Goal: Information Seeking & Learning: Find specific page/section

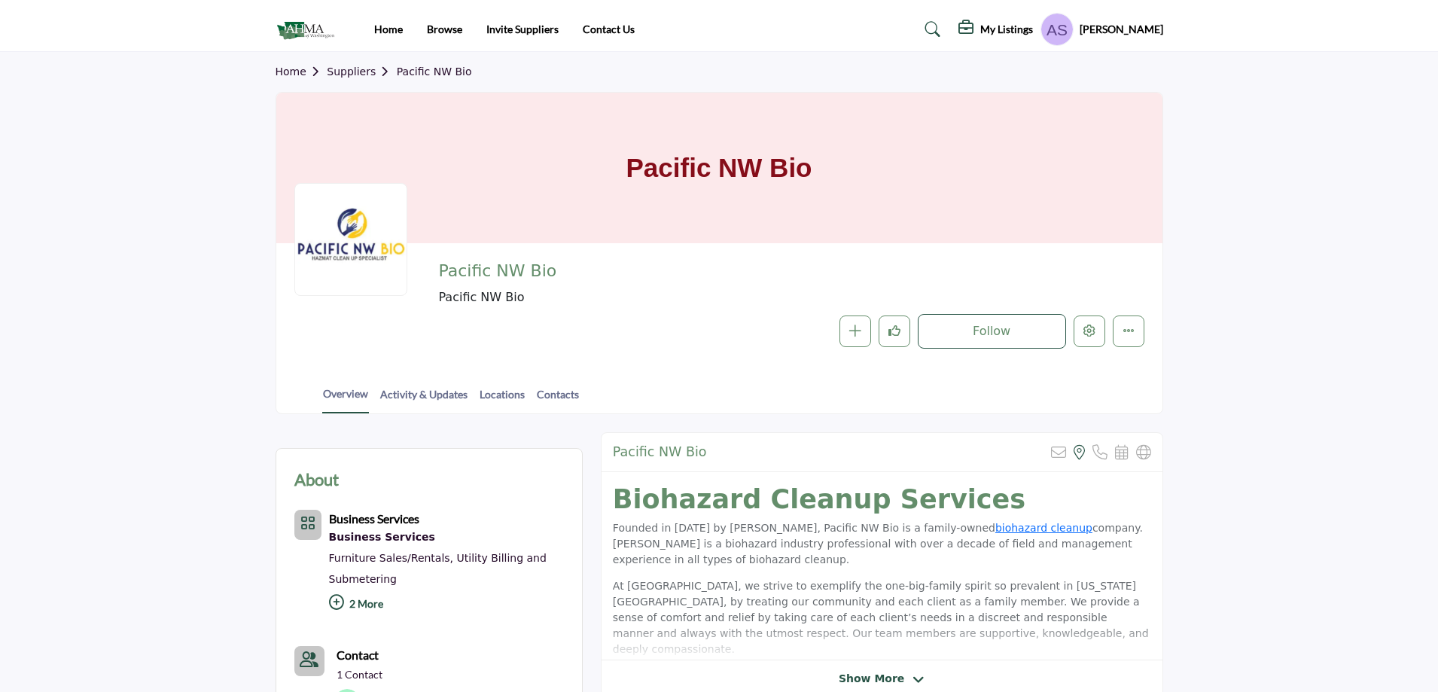
click at [941, 29] on icon at bounding box center [932, 29] width 15 height 15
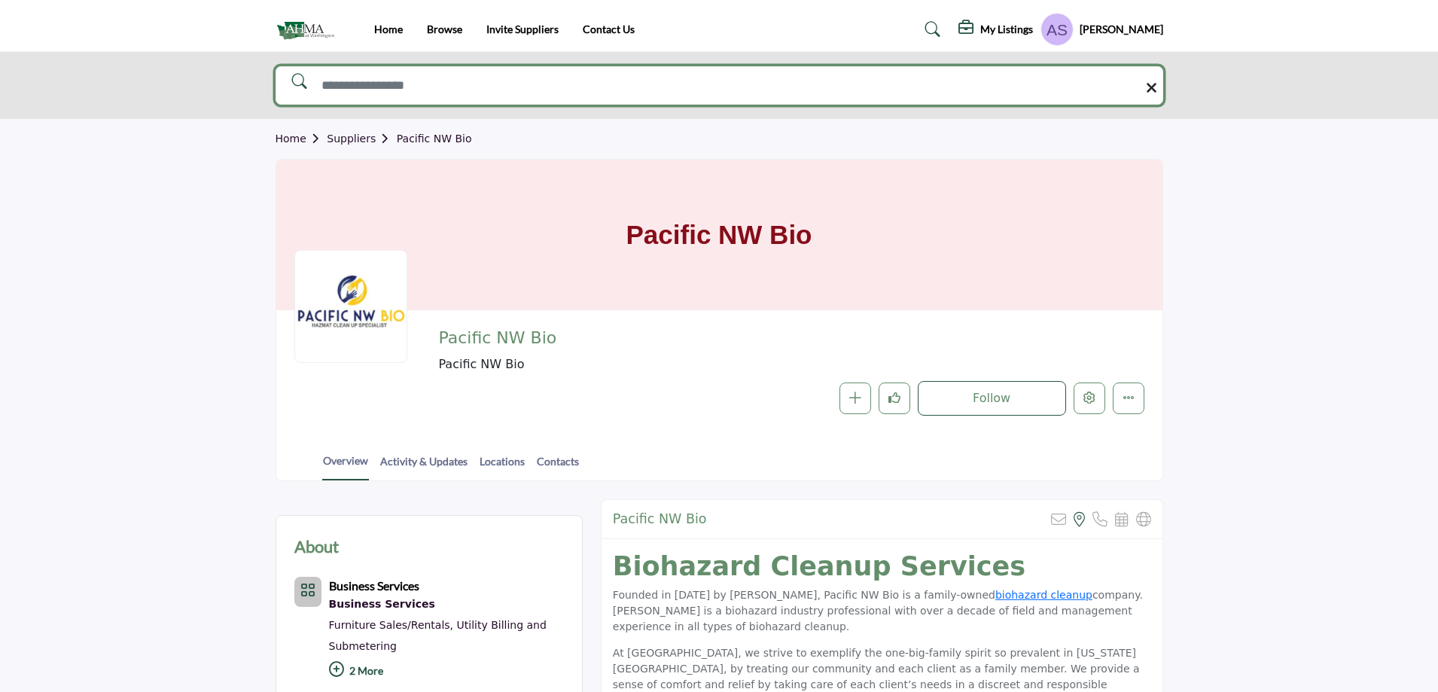
click at [678, 90] on input "Search Solutions" at bounding box center [720, 85] width 888 height 38
type input "**********"
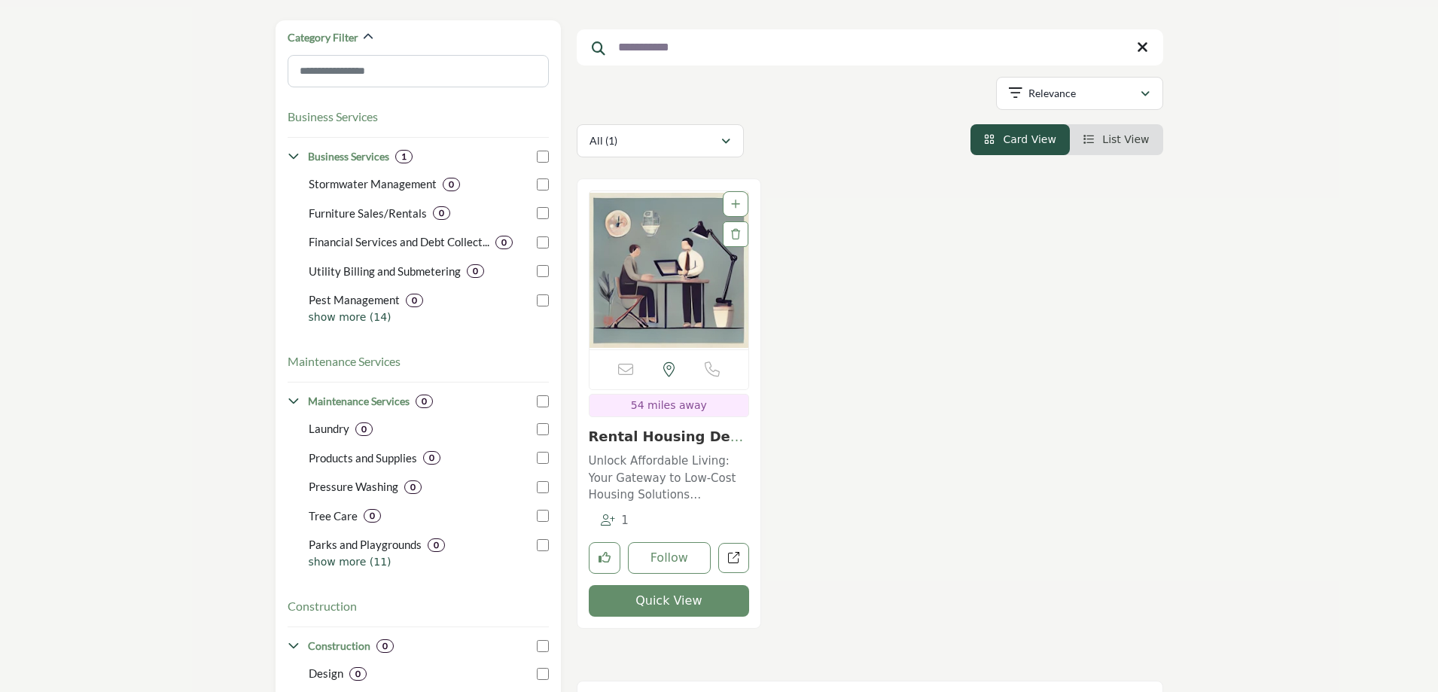
scroll to position [151, 0]
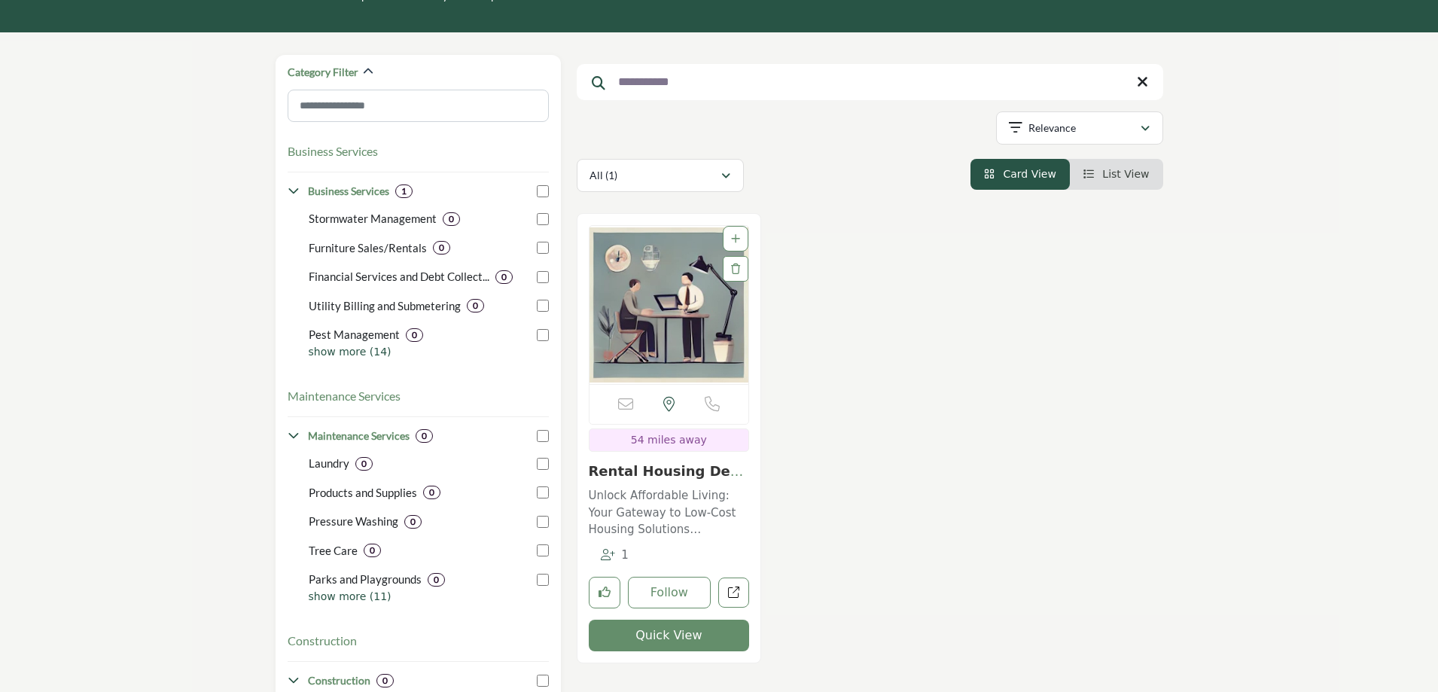
drag, startPoint x: 694, startPoint y: 78, endPoint x: 645, endPoint y: 84, distance: 50.0
click at [645, 84] on input "**********" at bounding box center [870, 82] width 587 height 36
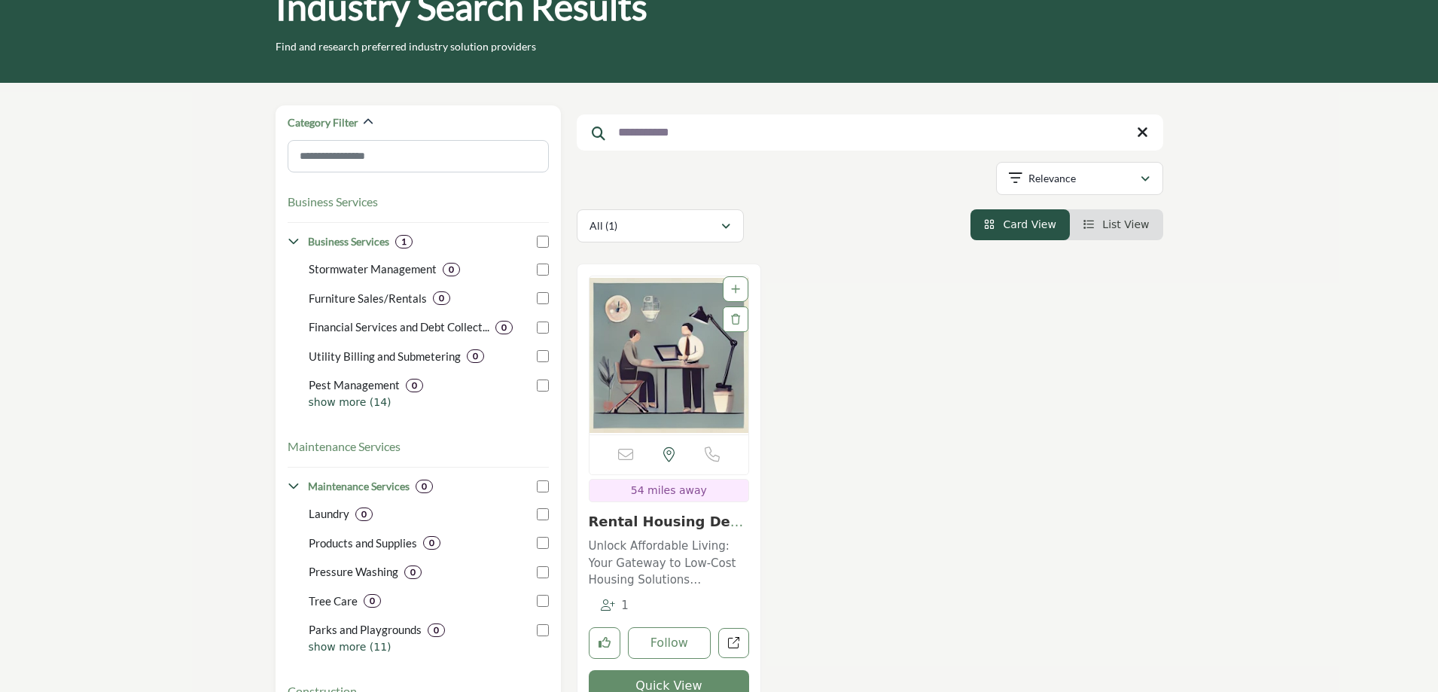
scroll to position [0, 0]
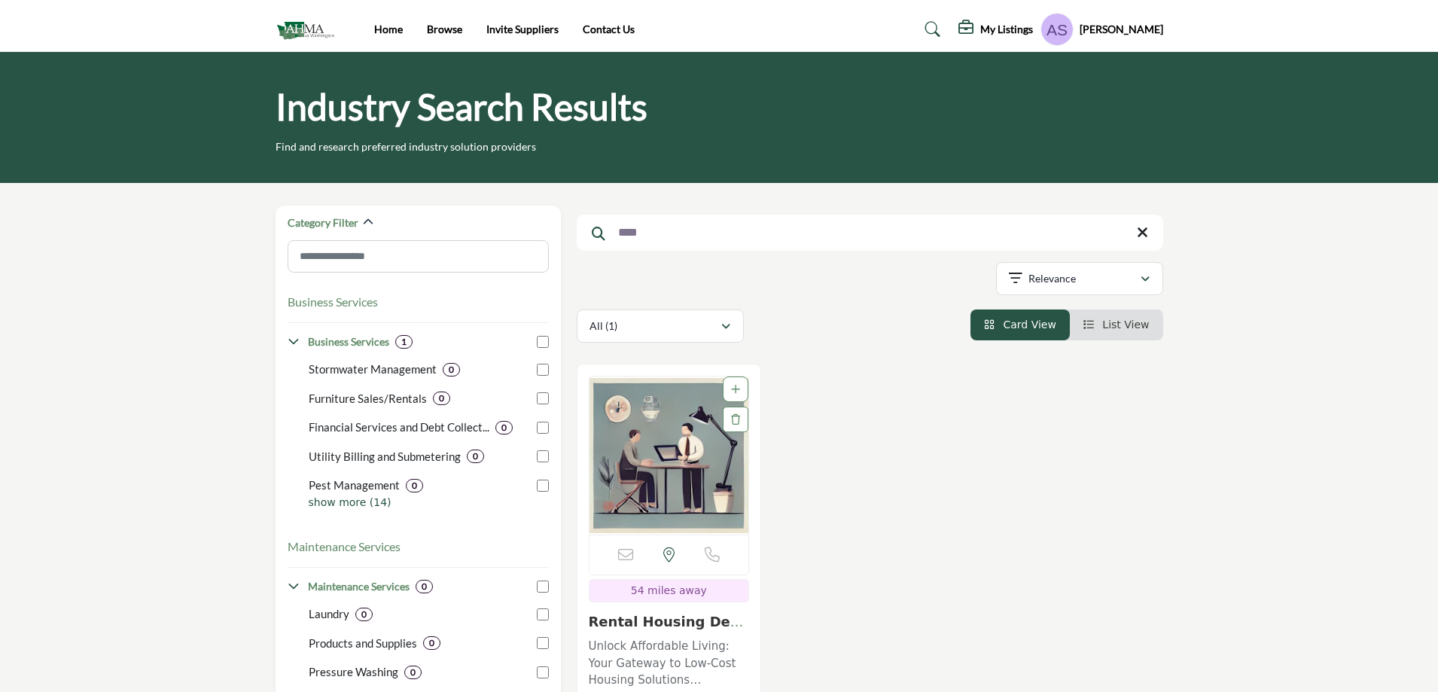
type input "***"
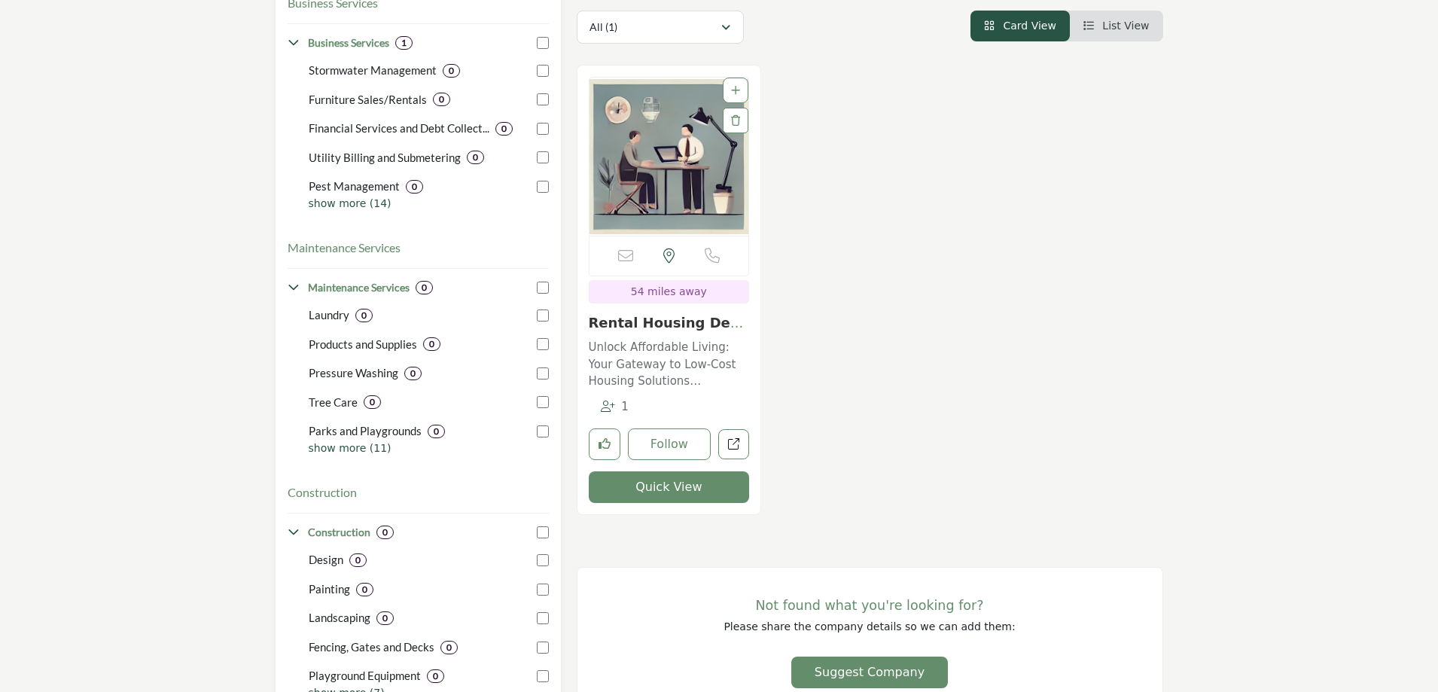
scroll to position [301, 0]
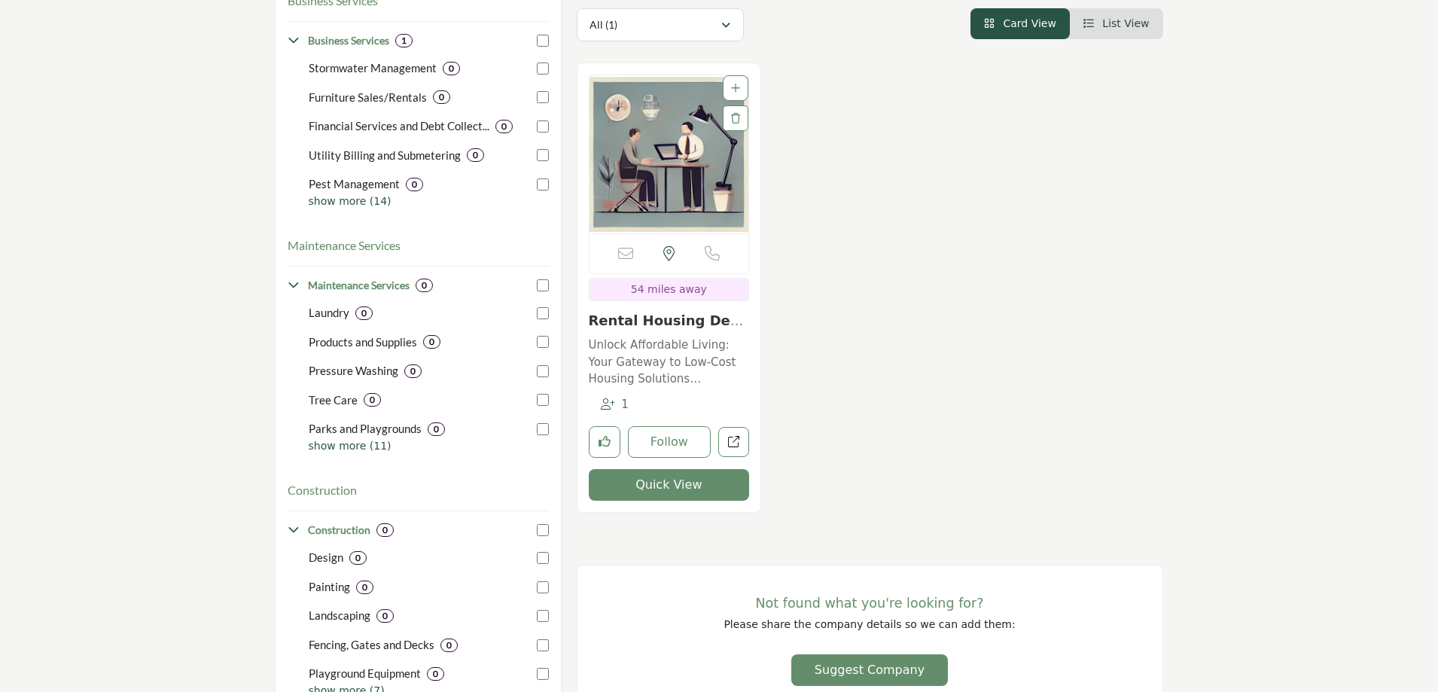
click at [672, 325] on link "Rental Housing Deals..." at bounding box center [667, 329] width 156 height 32
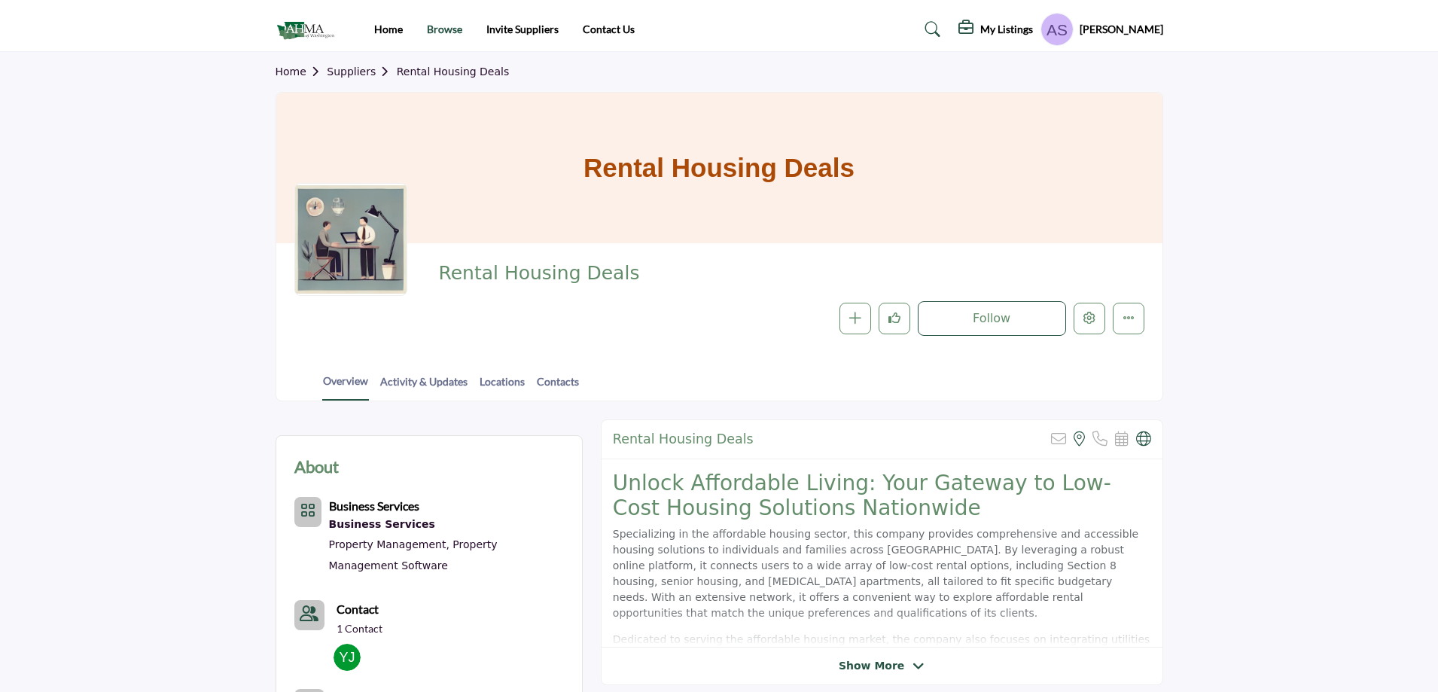
click at [441, 28] on link "Browse" at bounding box center [444, 29] width 35 height 13
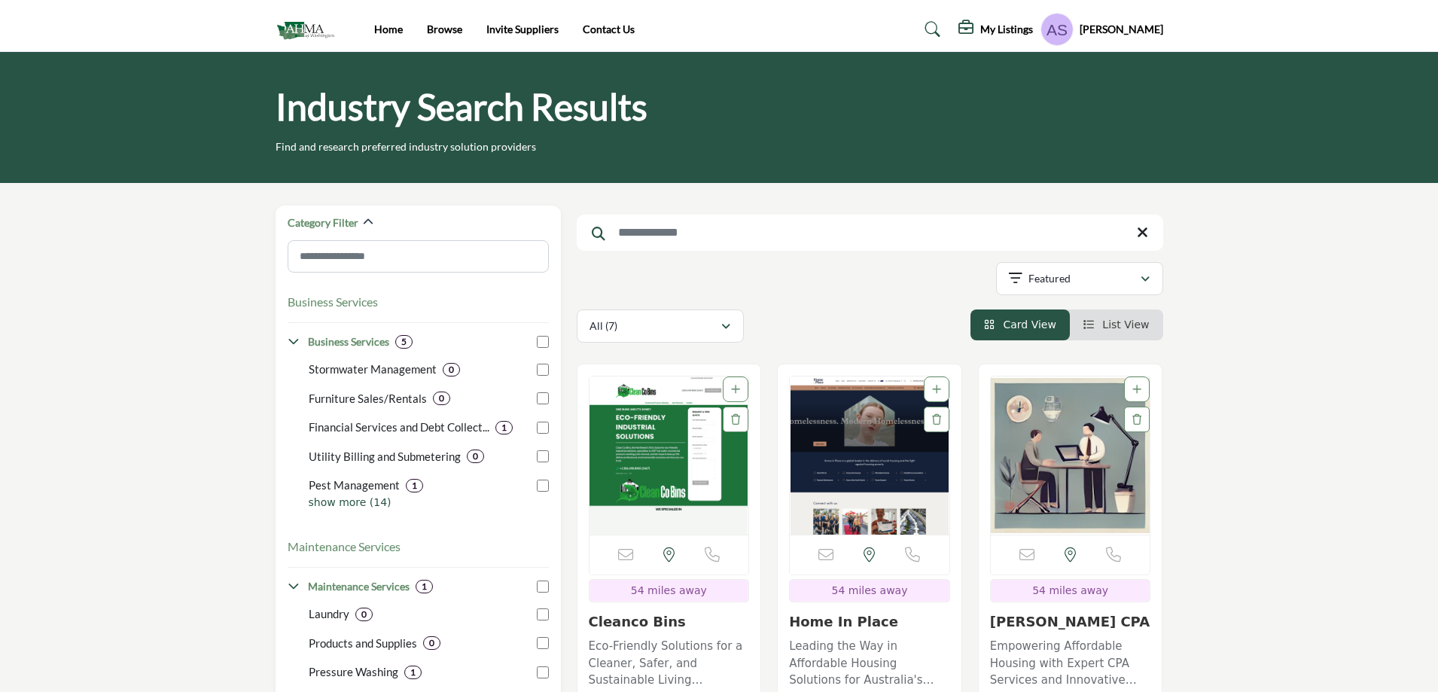
click at [645, 233] on input "Search Keyword" at bounding box center [870, 233] width 587 height 36
click at [648, 241] on input "Search Keyword" at bounding box center [870, 233] width 587 height 36
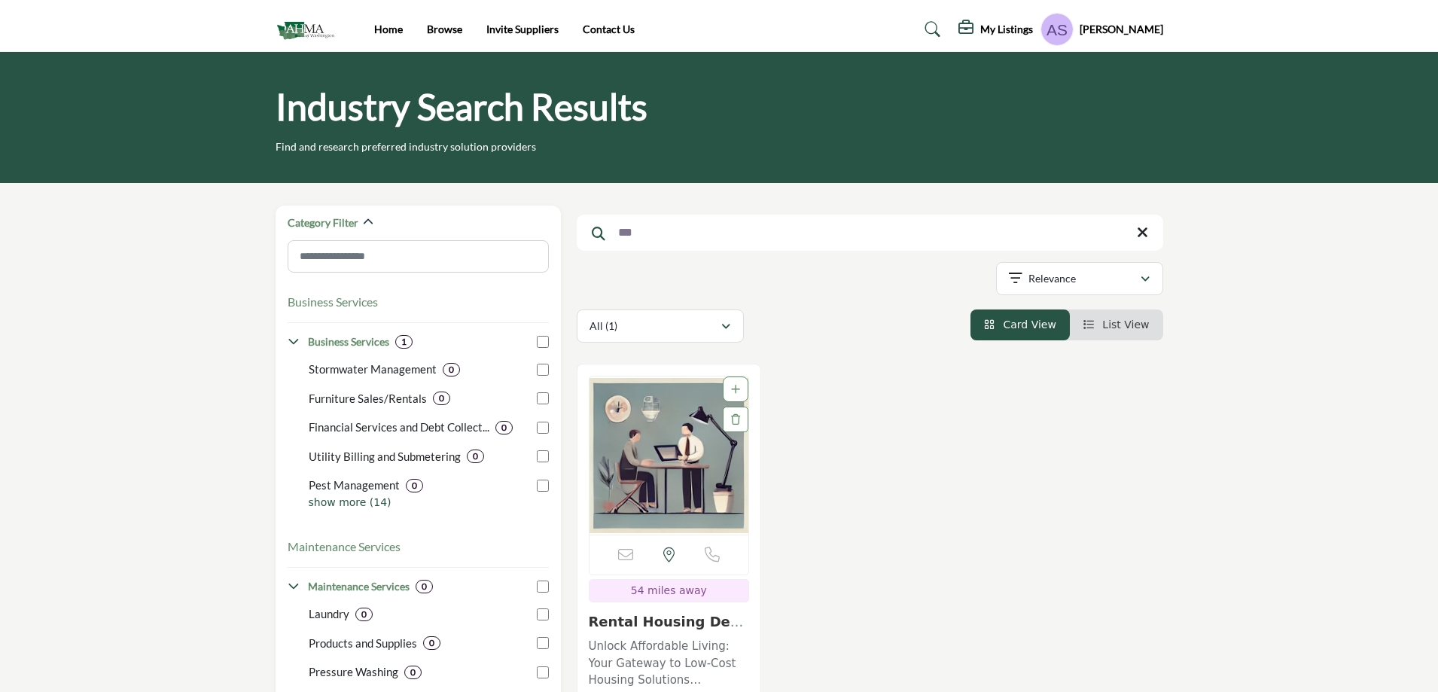
type input "***"
drag, startPoint x: 654, startPoint y: 235, endPoint x: 599, endPoint y: 236, distance: 55.0
click at [602, 236] on form "***" at bounding box center [870, 233] width 587 height 36
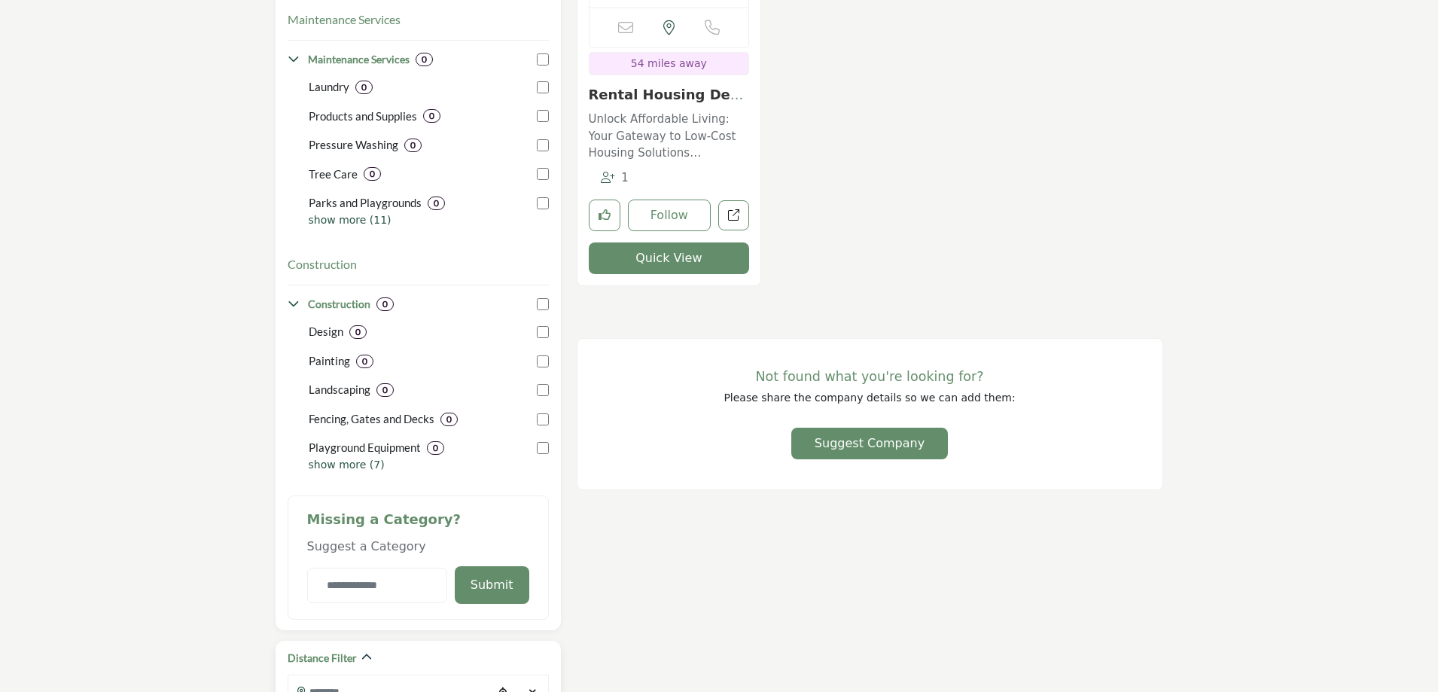
scroll to position [753, 0]
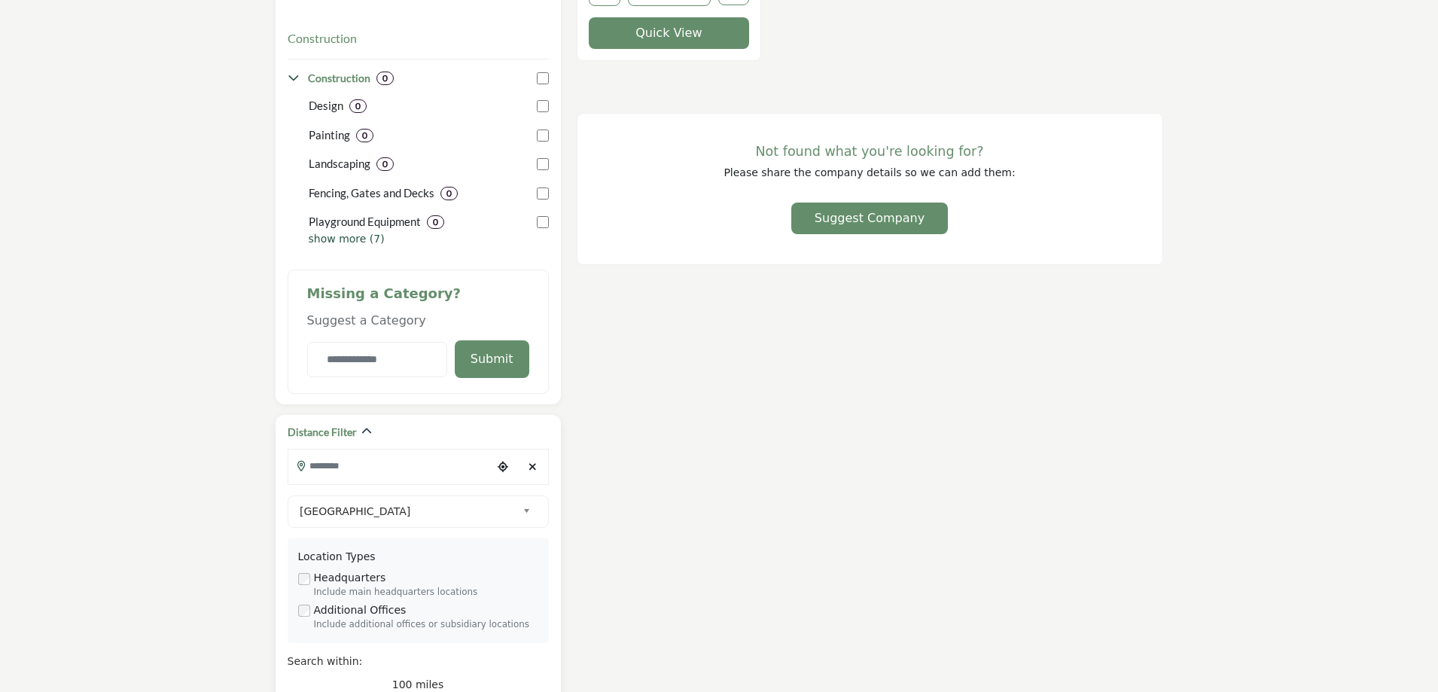
click at [530, 467] on icon "Clear search location" at bounding box center [533, 467] width 8 height 11
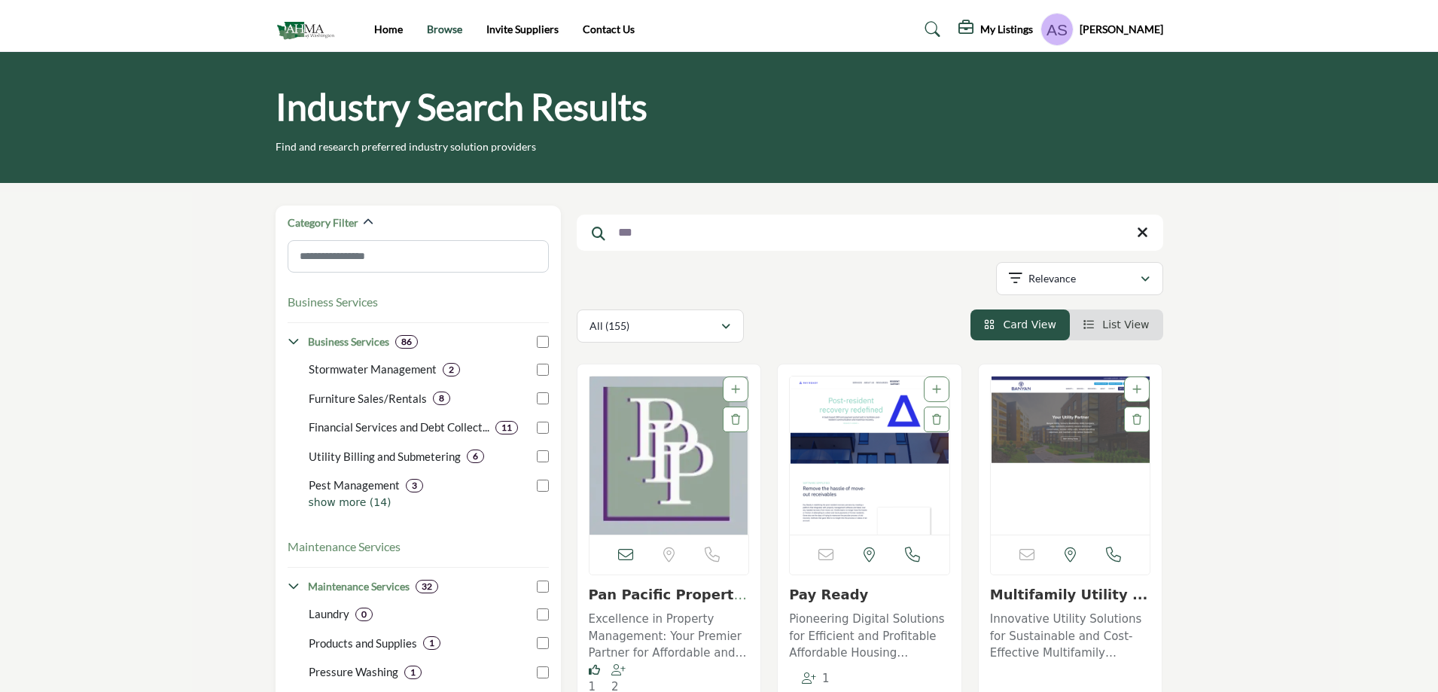
click at [450, 28] on link "Browse" at bounding box center [444, 29] width 35 height 13
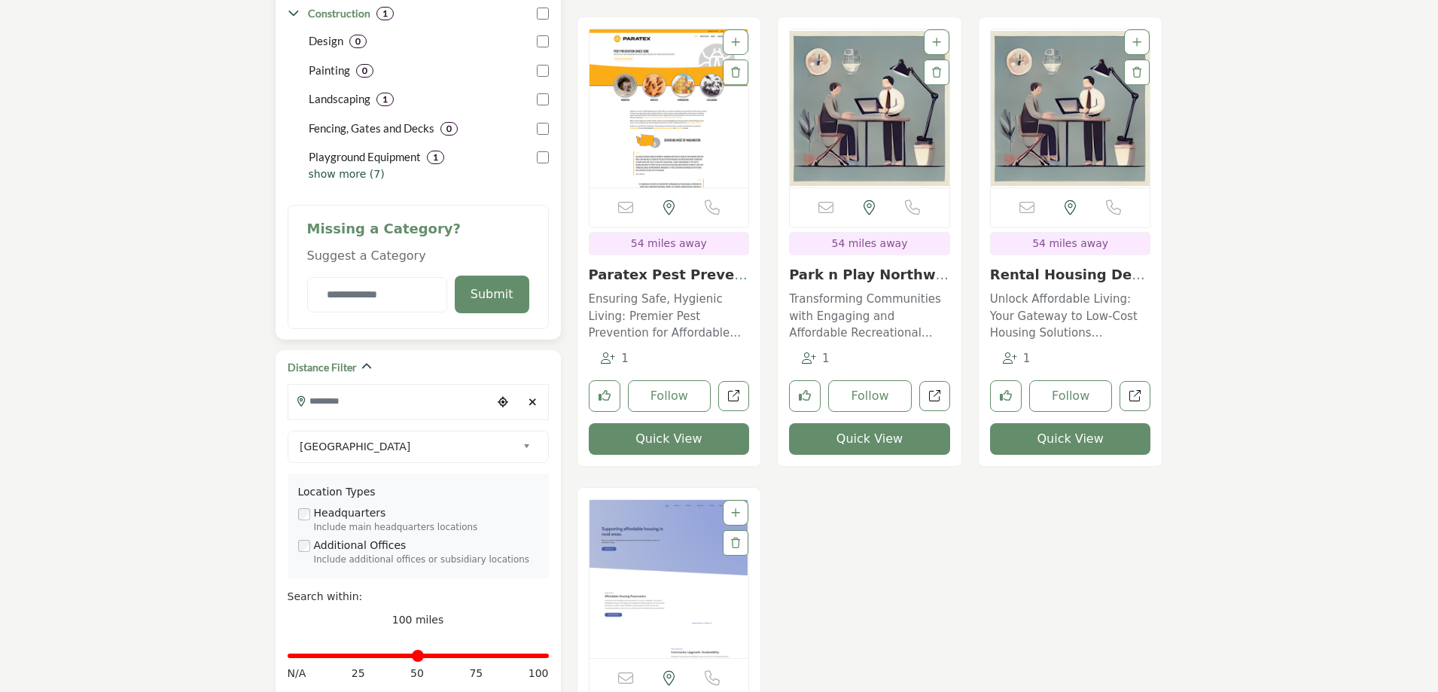
scroll to position [828, 0]
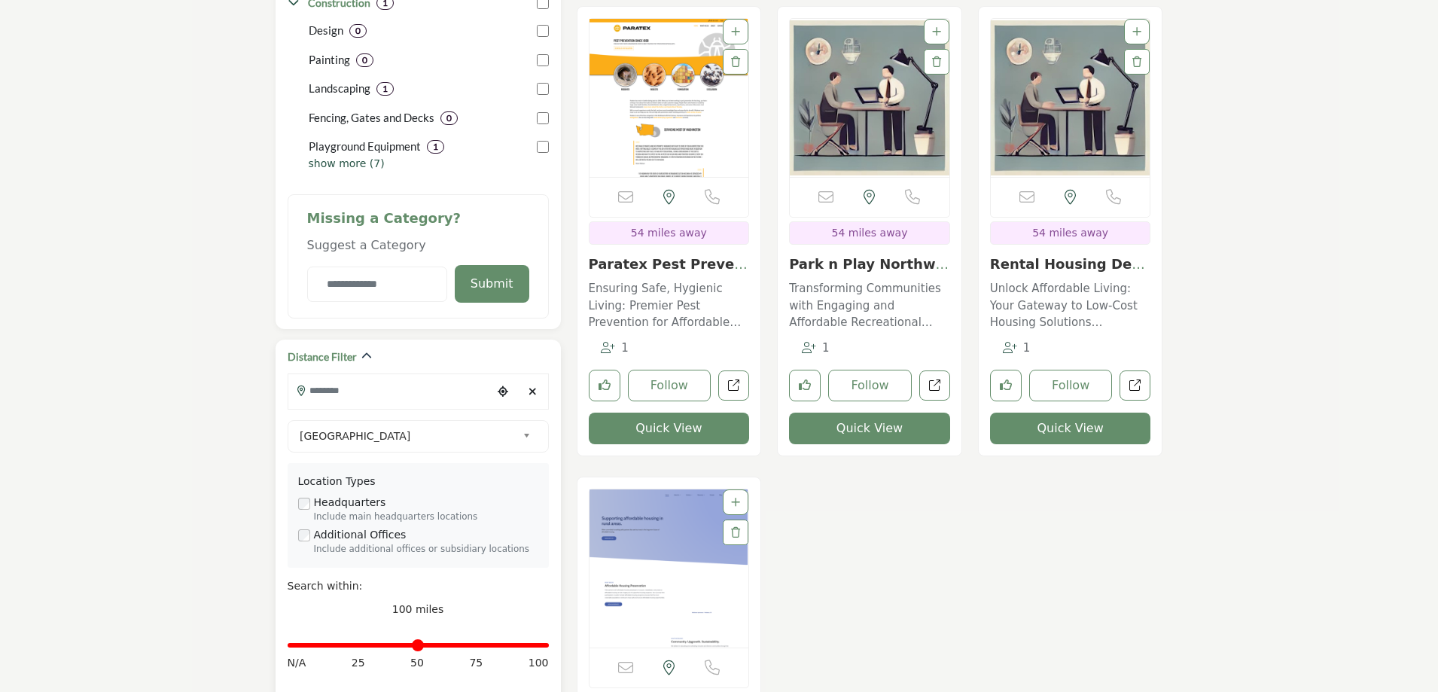
click at [535, 392] on icon "Clear search location" at bounding box center [533, 391] width 8 height 11
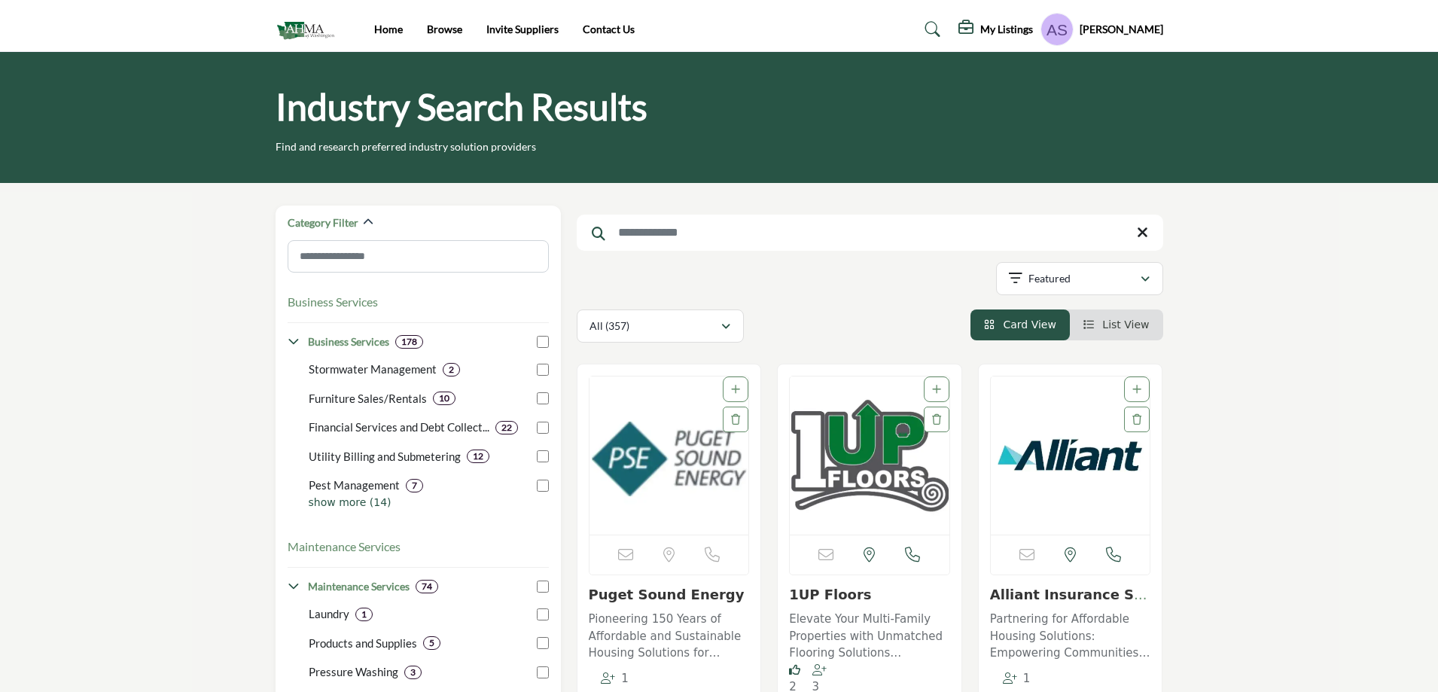
click at [651, 235] on input "Search Keyword" at bounding box center [870, 233] width 587 height 36
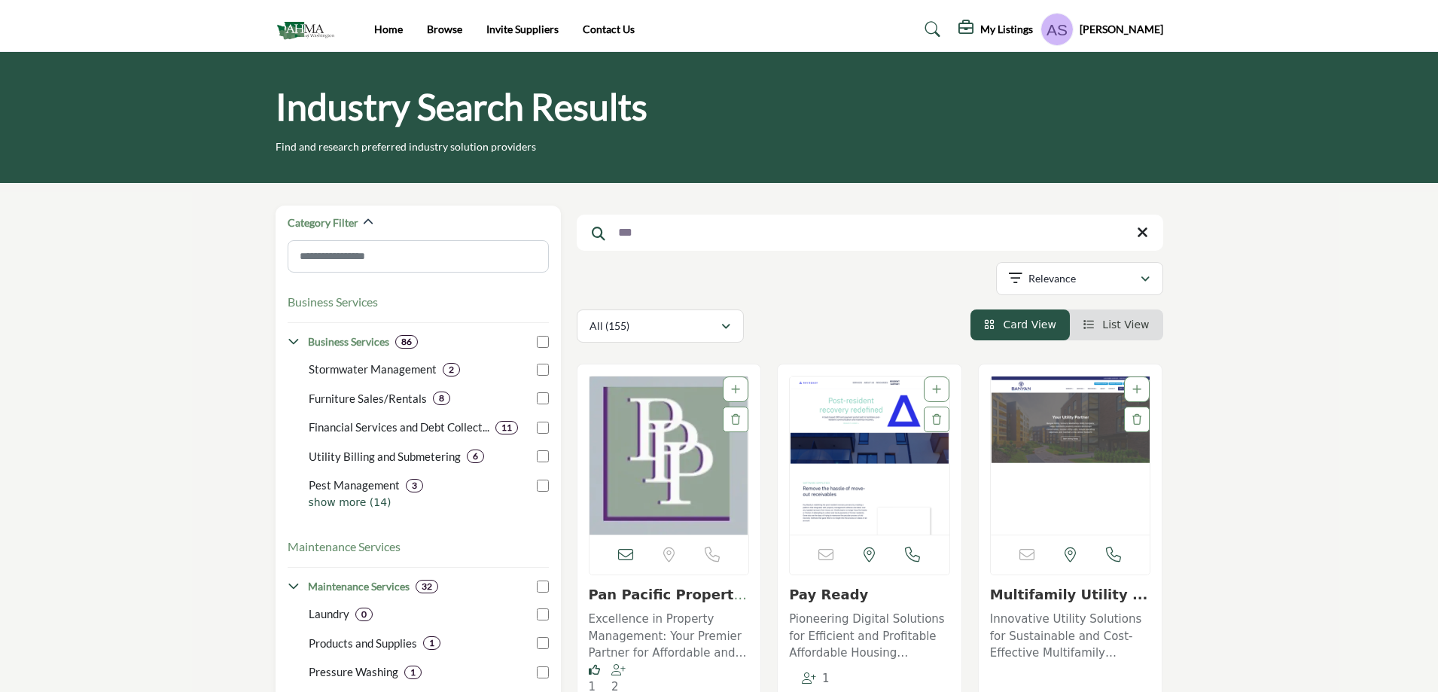
type input "***"
click at [1074, 32] on profile-featured-9d57d186-dcdc-4fd1-8698-ebbedcf867ac "Show hide supplier dropdown" at bounding box center [1057, 29] width 33 height 33
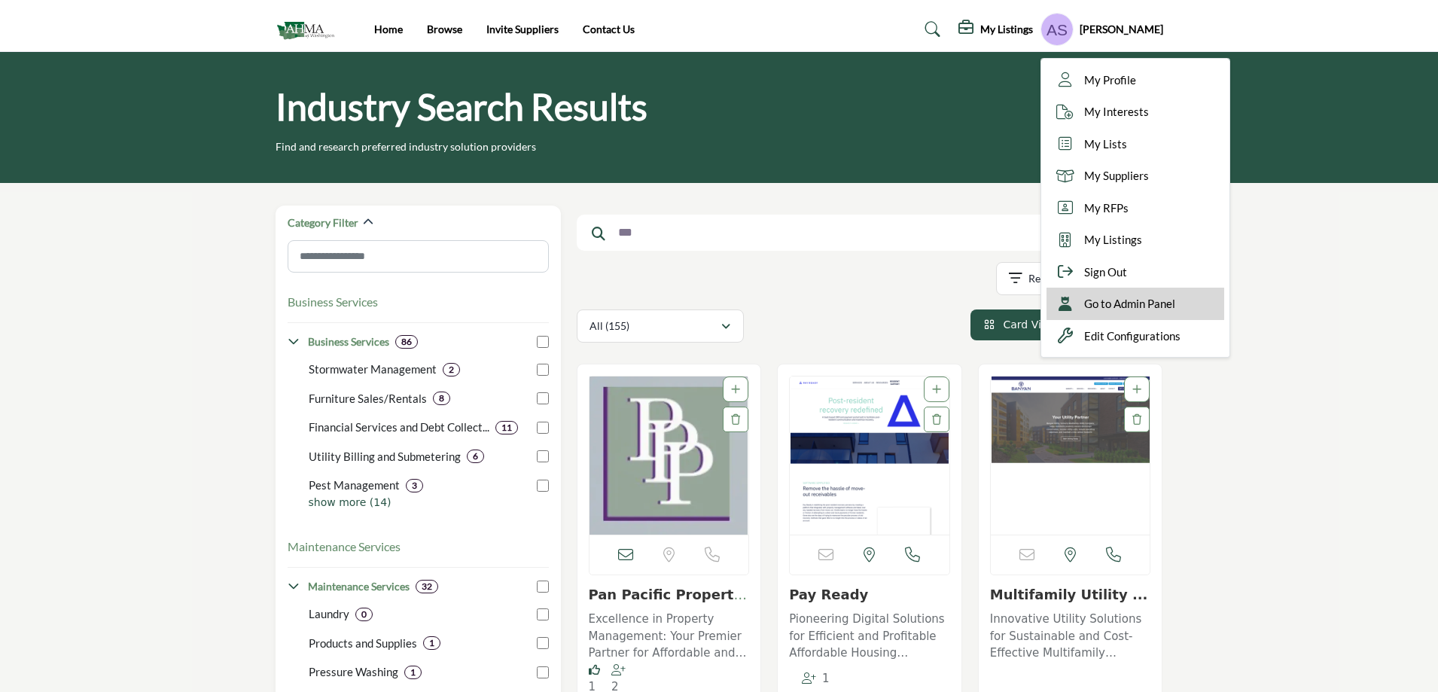
click at [1150, 306] on span "Go to Admin Panel" at bounding box center [1129, 303] width 91 height 17
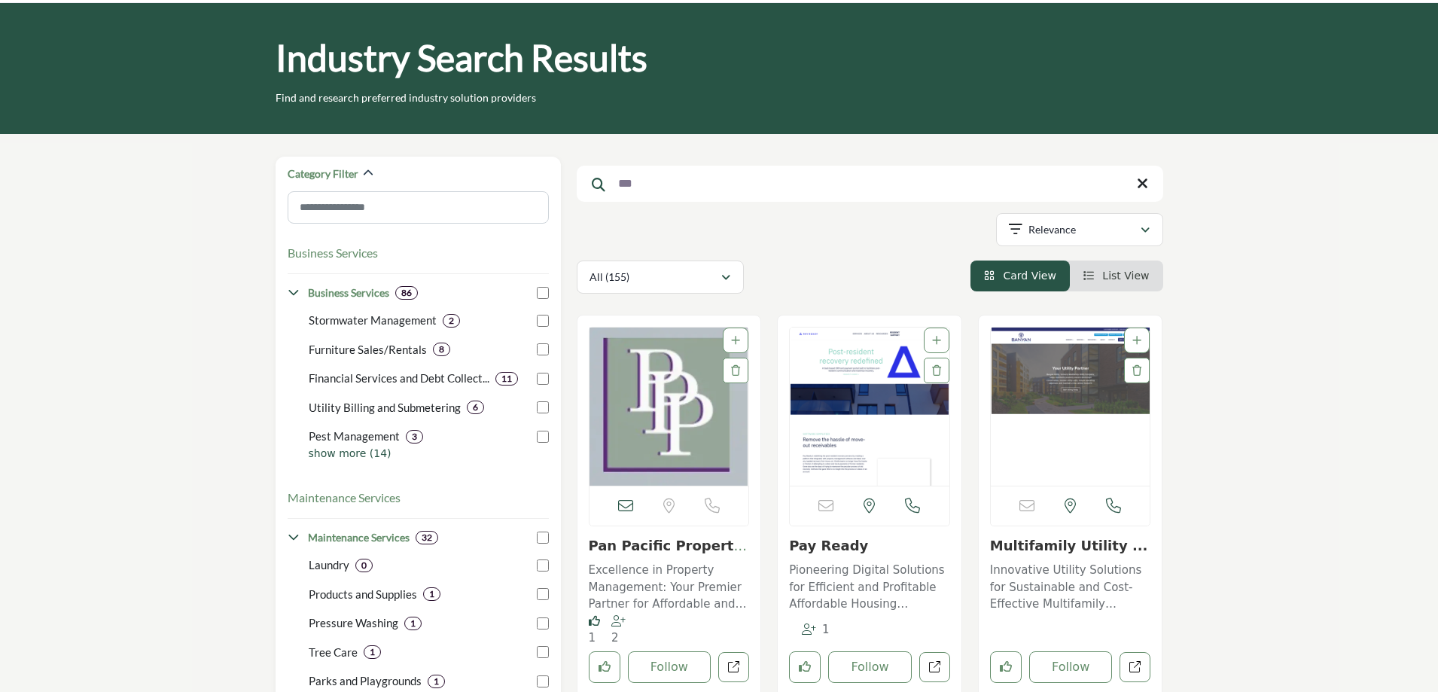
scroll to position [75, 0]
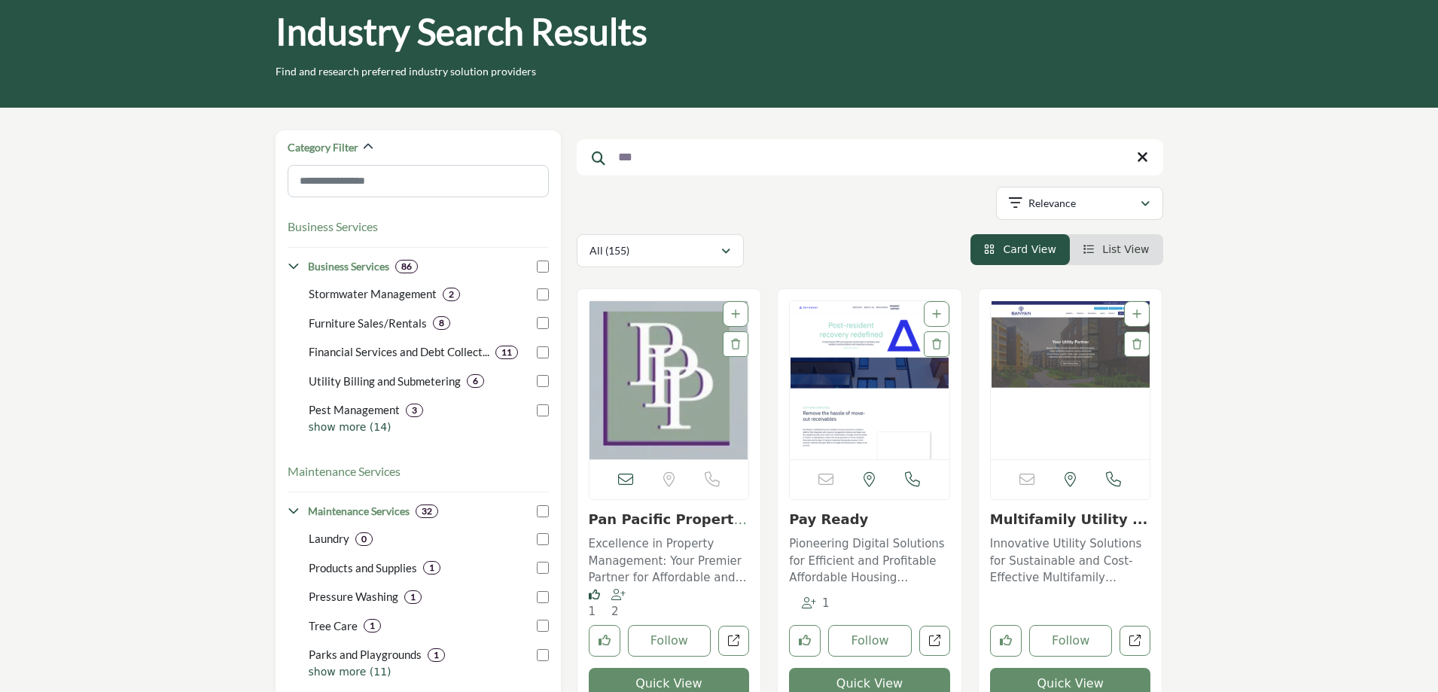
click at [663, 518] on link "Pan Pacific Properti..." at bounding box center [668, 527] width 158 height 32
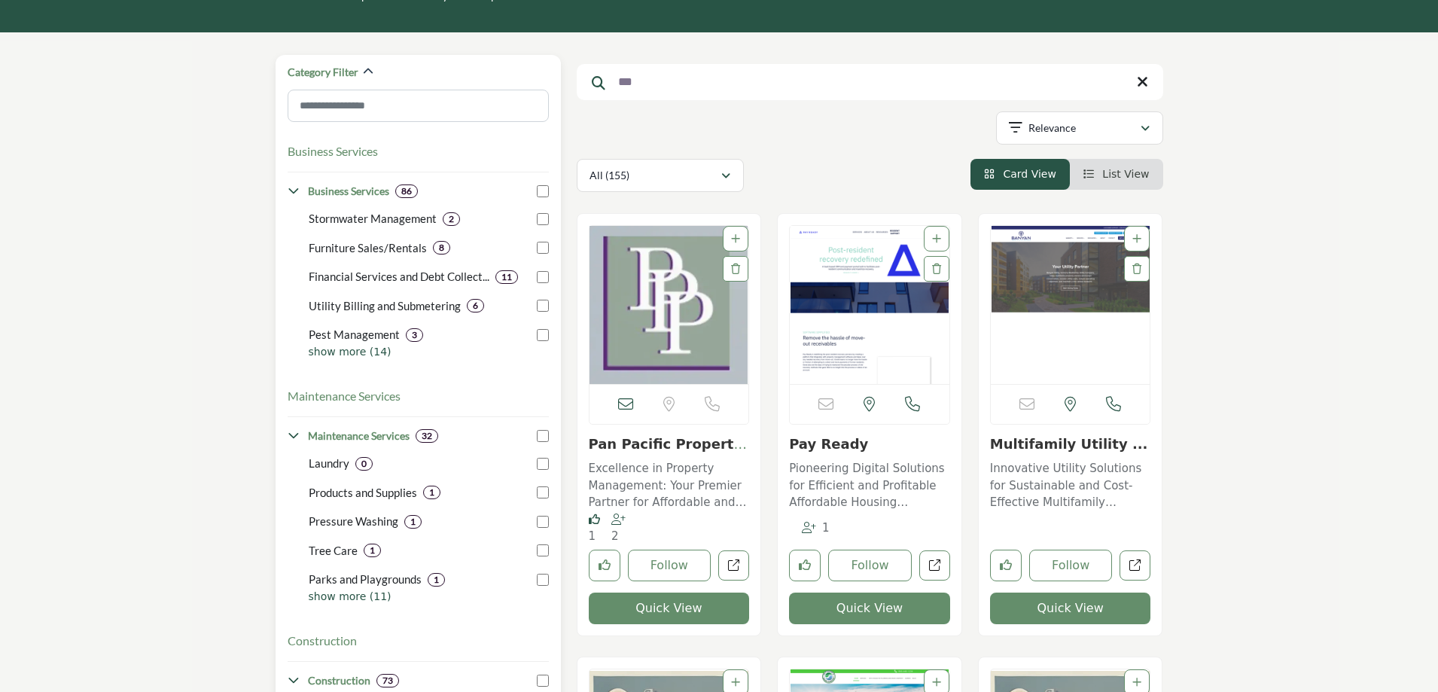
scroll to position [199, 0]
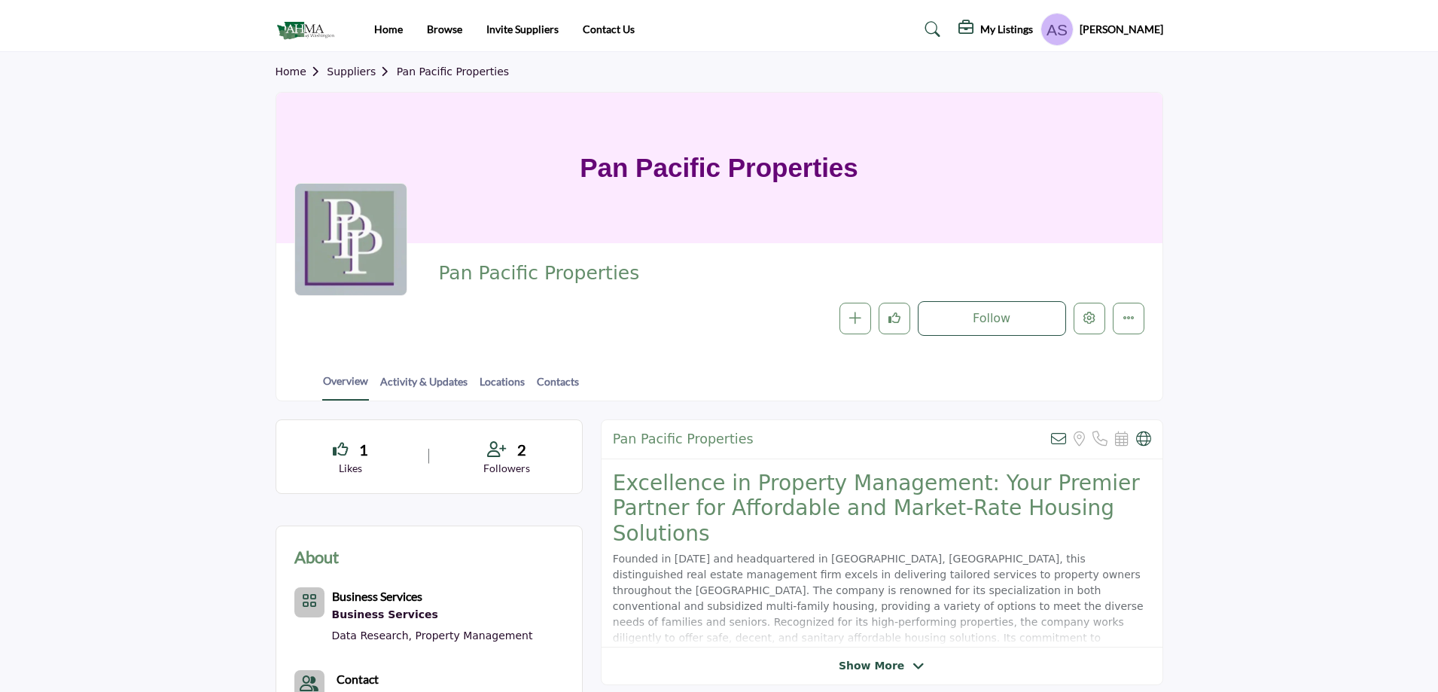
click at [1074, 26] on profile-featured-9d57d186-dcdc-4fd1-8698-ebbedcf867ac "Show hide supplier dropdown" at bounding box center [1057, 29] width 33 height 33
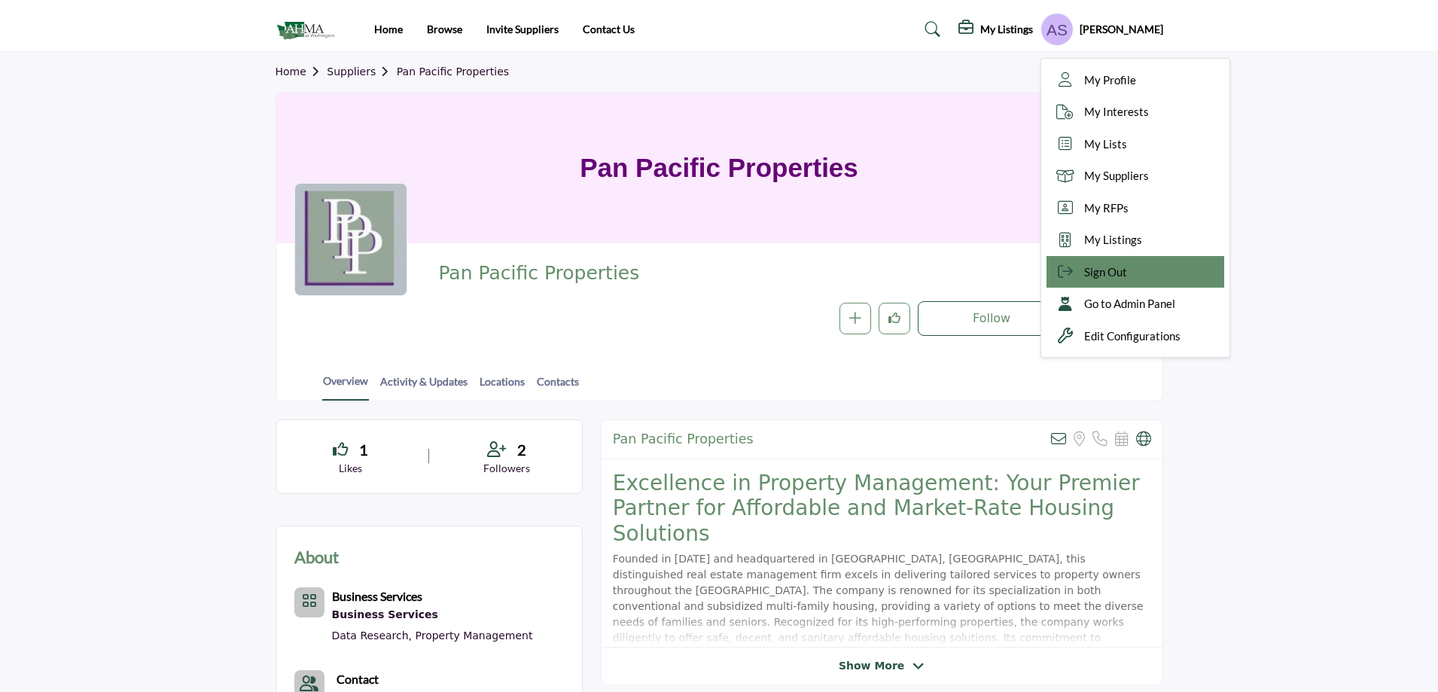
click at [1105, 272] on span "Sign Out" at bounding box center [1105, 272] width 43 height 17
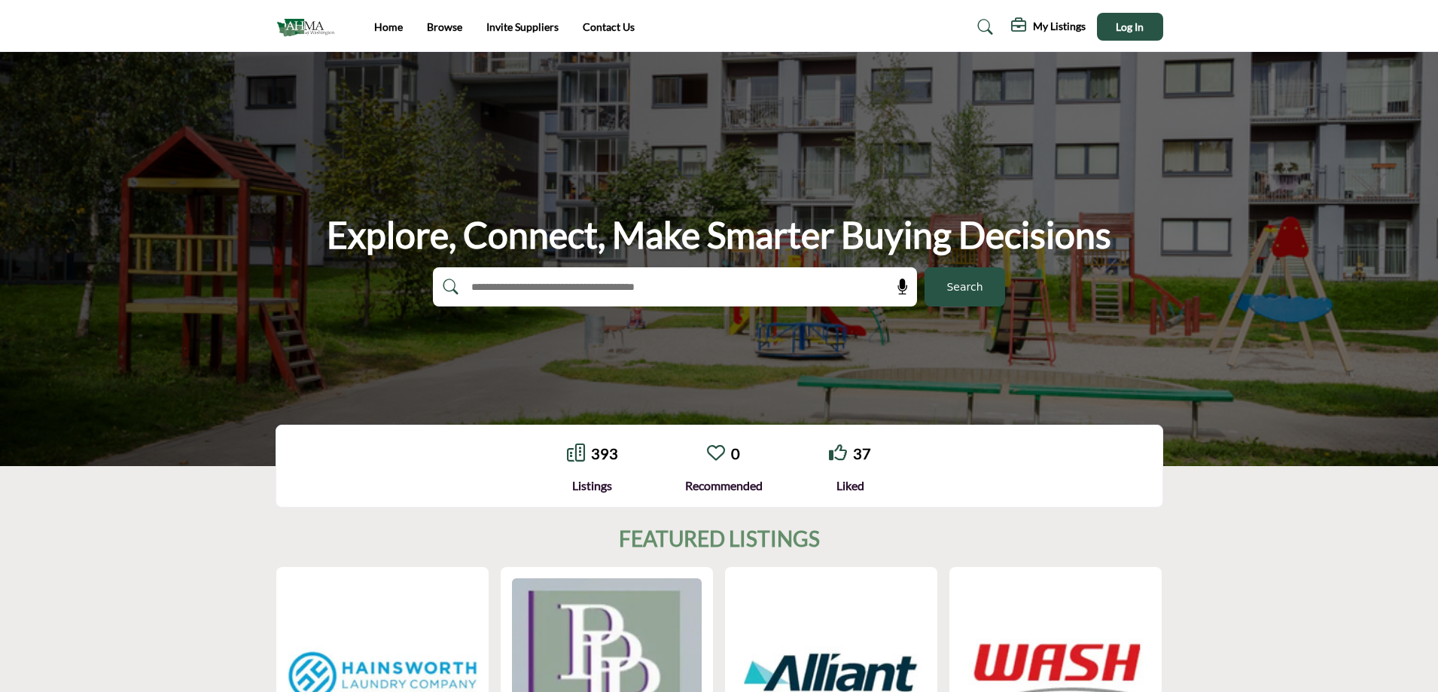
click at [975, 279] on span "Search" at bounding box center [965, 287] width 36 height 16
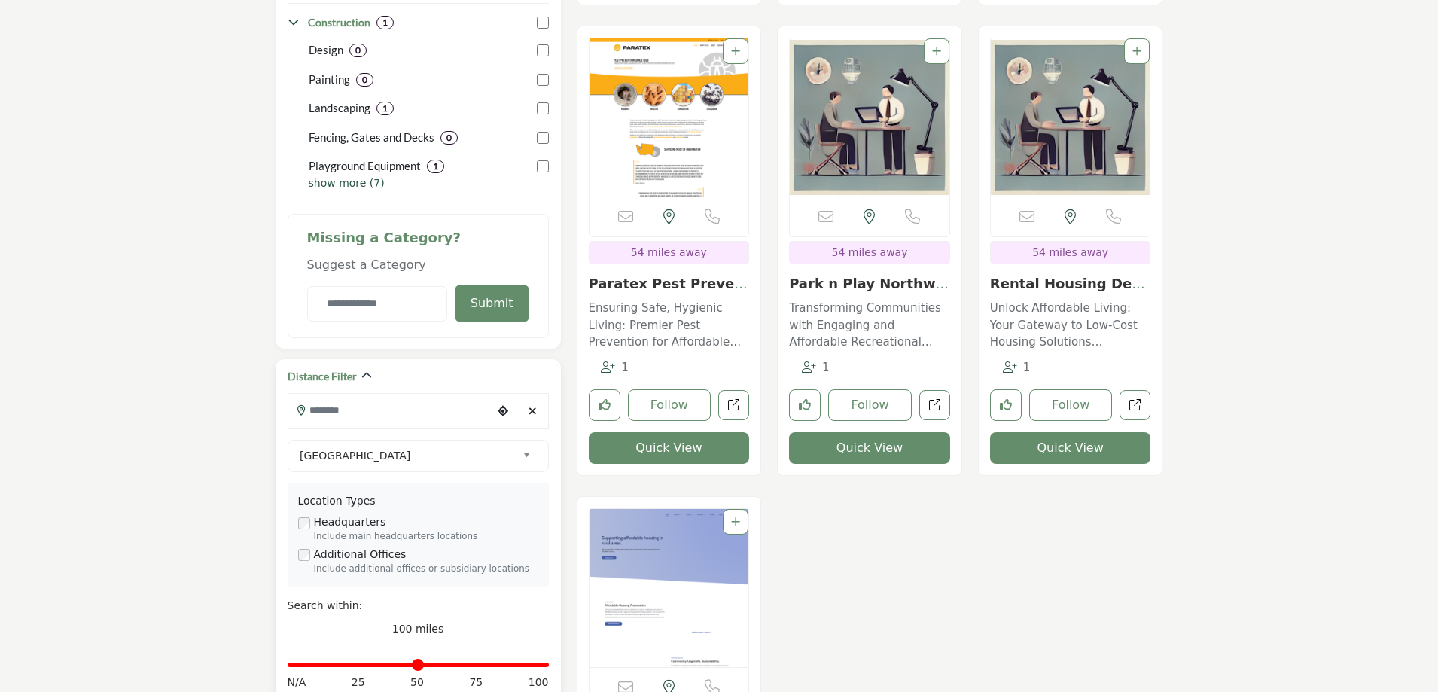
scroll to position [828, 0]
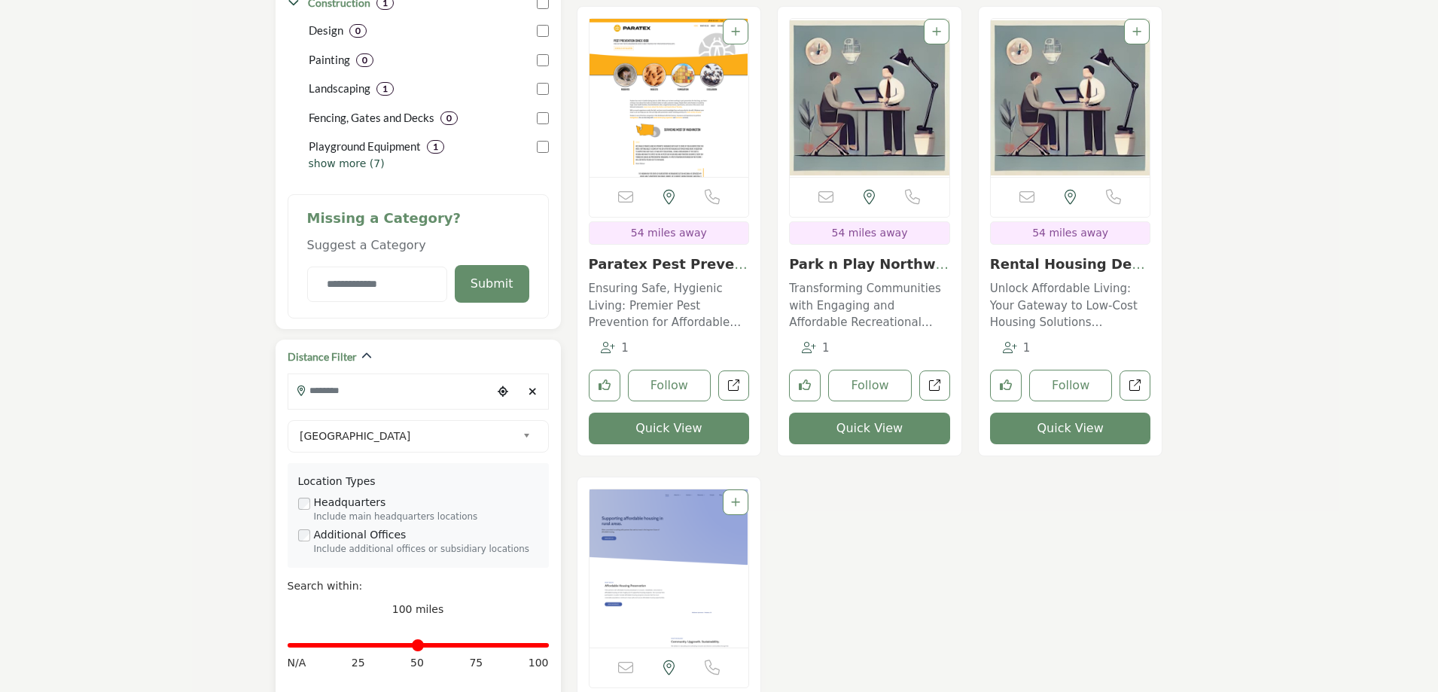
click at [534, 391] on icon "Clear search location" at bounding box center [533, 391] width 8 height 11
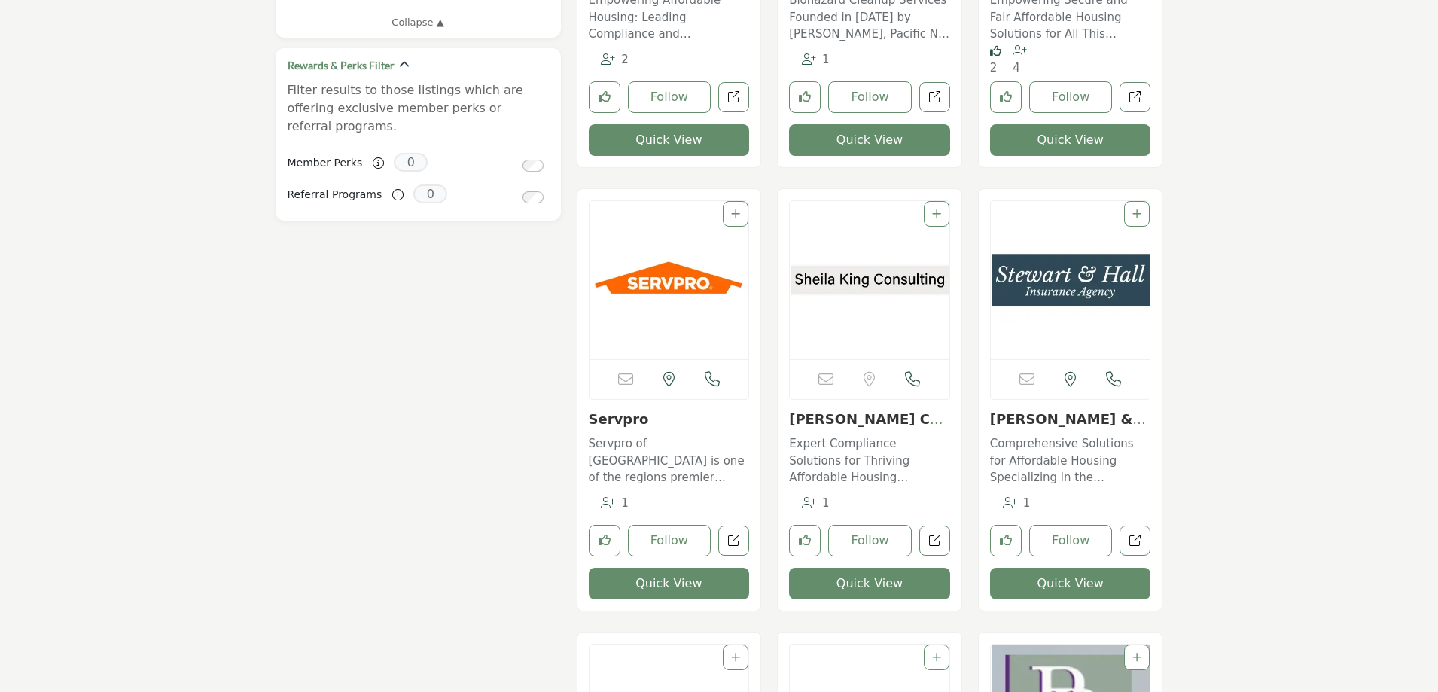
scroll to position [1883, 0]
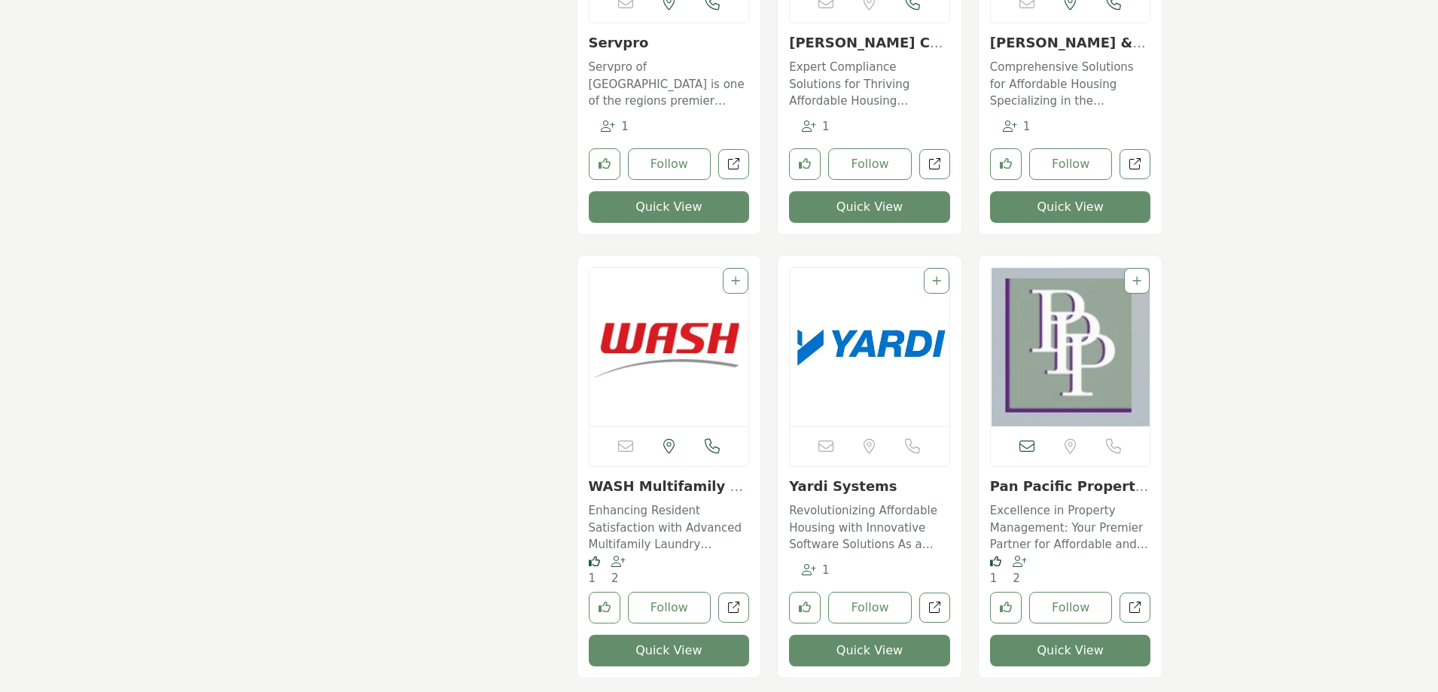
click at [1089, 485] on link "Pan Pacific Properti..." at bounding box center [1069, 494] width 158 height 32
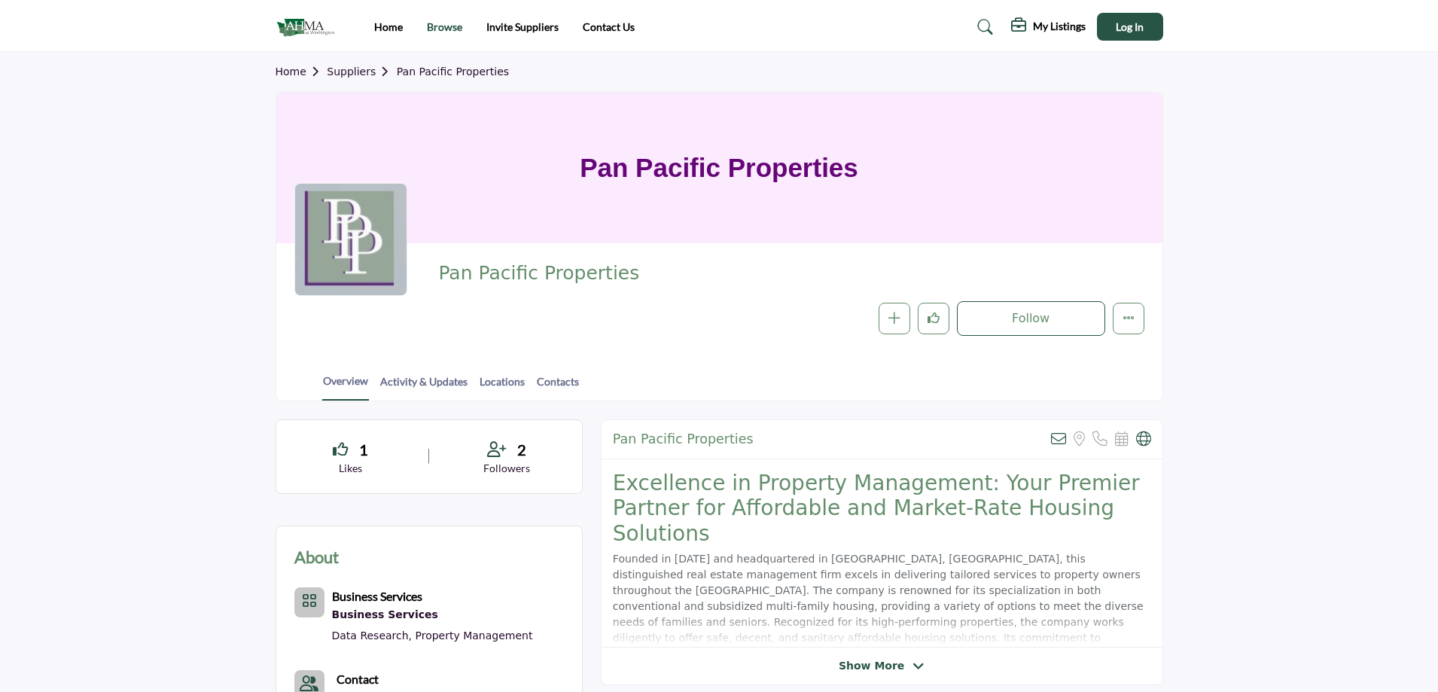
click at [444, 28] on link "Browse" at bounding box center [444, 26] width 35 height 13
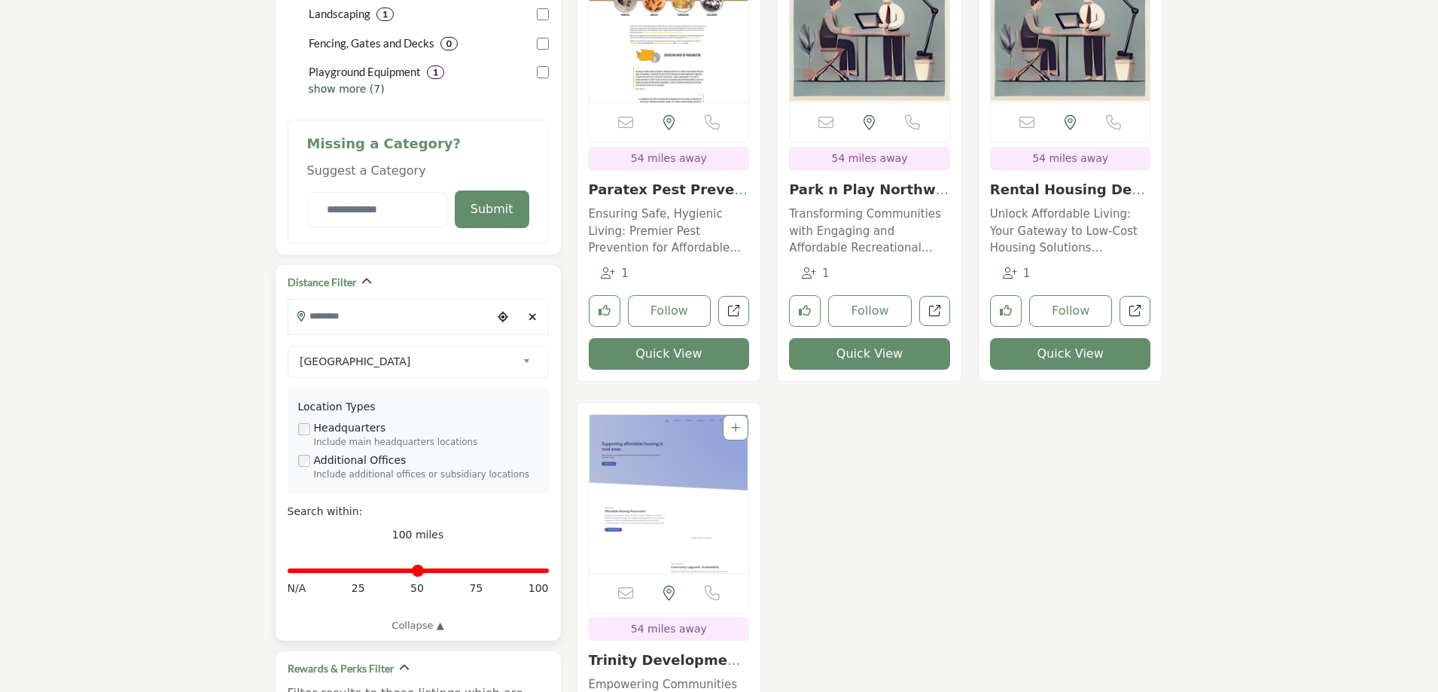
scroll to position [904, 0]
click at [534, 315] on icon "Clear search location" at bounding box center [533, 316] width 8 height 11
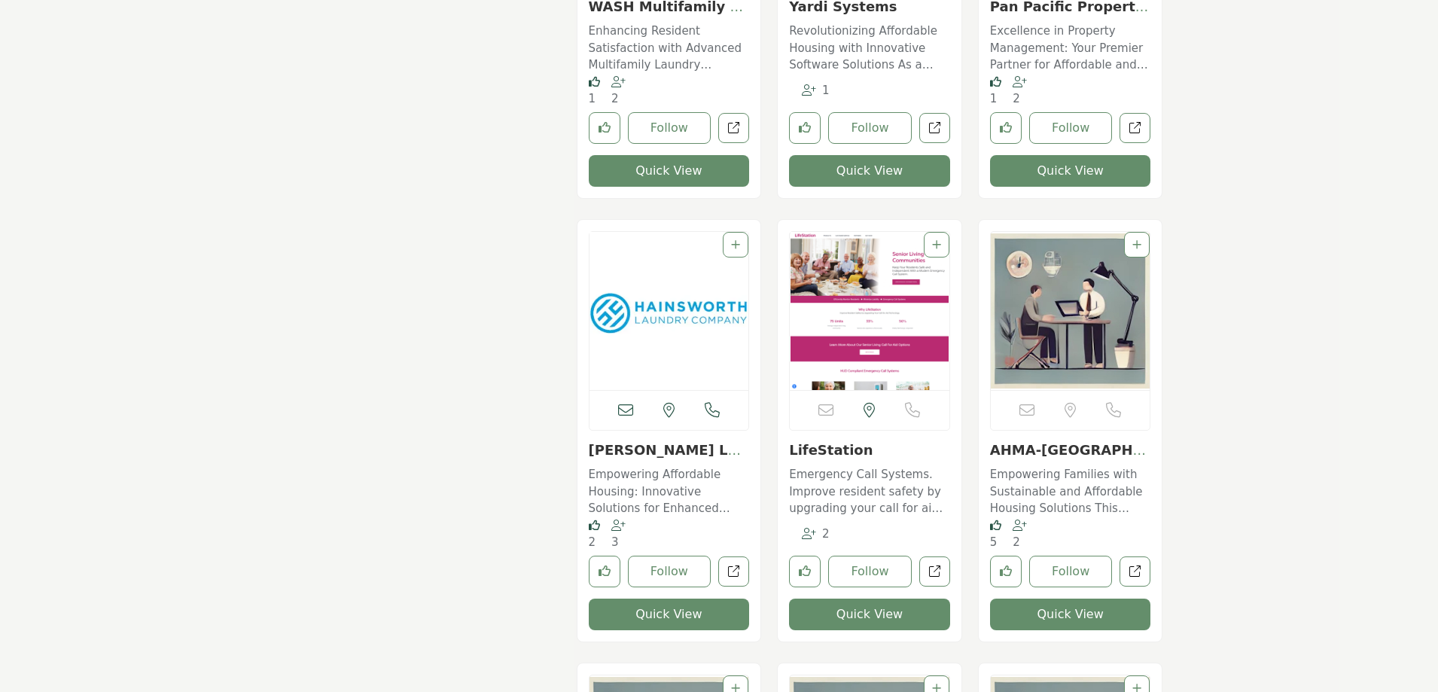
scroll to position [2485, 0]
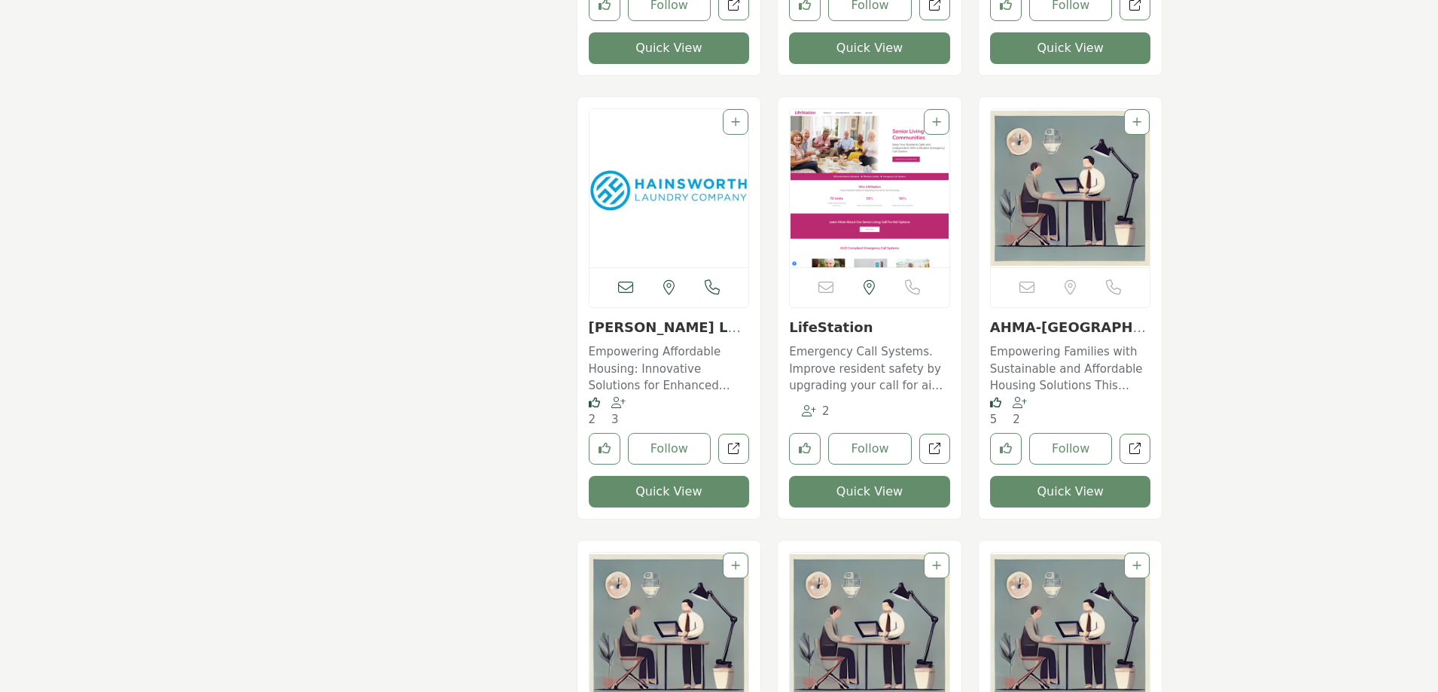
click at [1042, 325] on link "AHMA-WA" at bounding box center [1069, 335] width 158 height 32
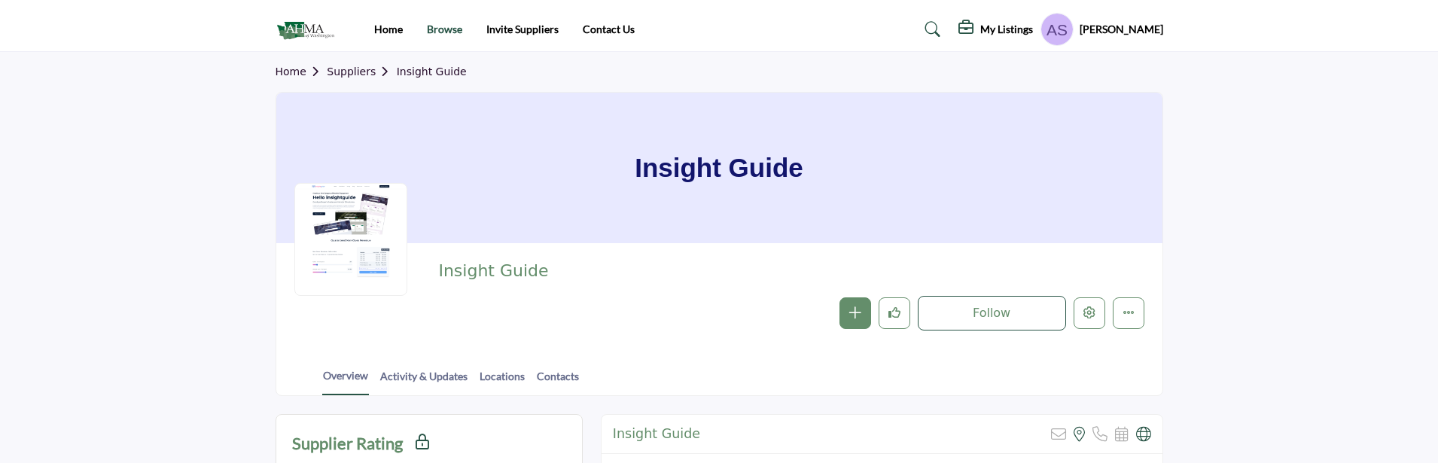
click at [441, 28] on link "Browse" at bounding box center [444, 29] width 35 height 13
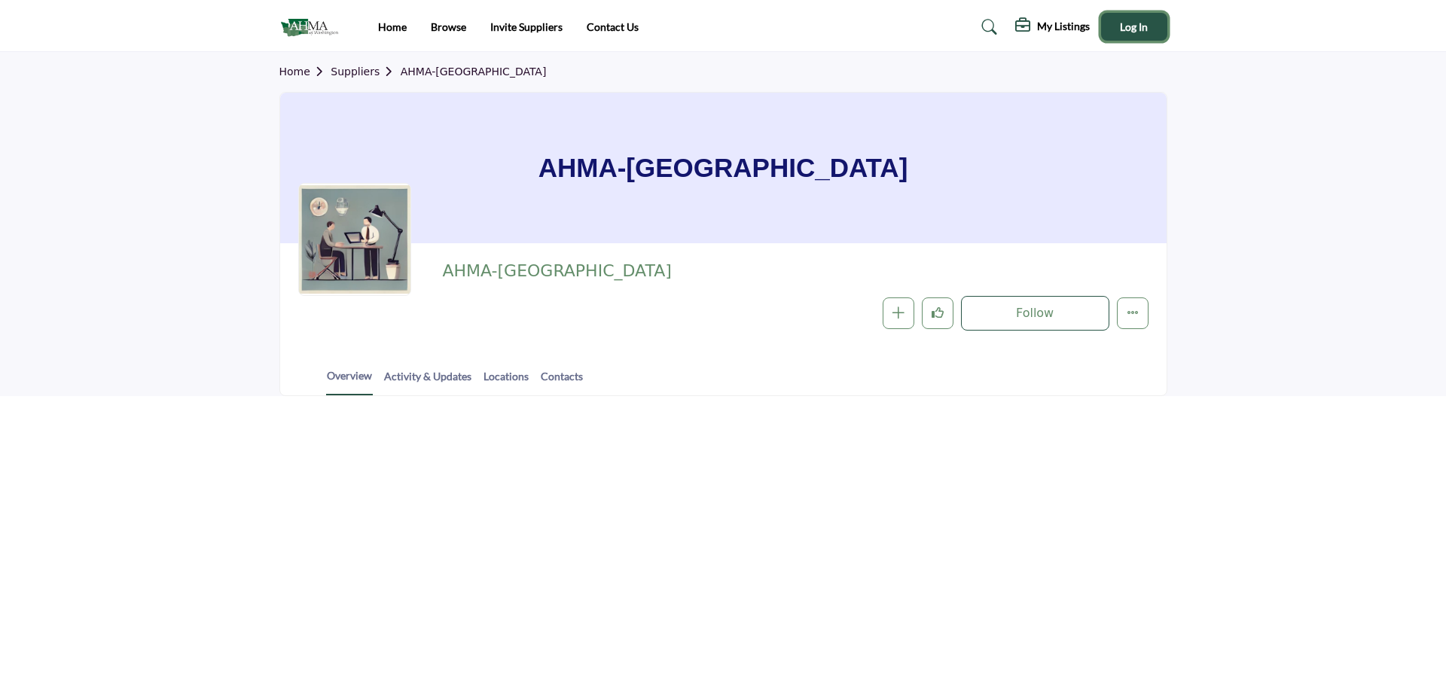
click at [1136, 29] on span "Log In" at bounding box center [1134, 26] width 28 height 13
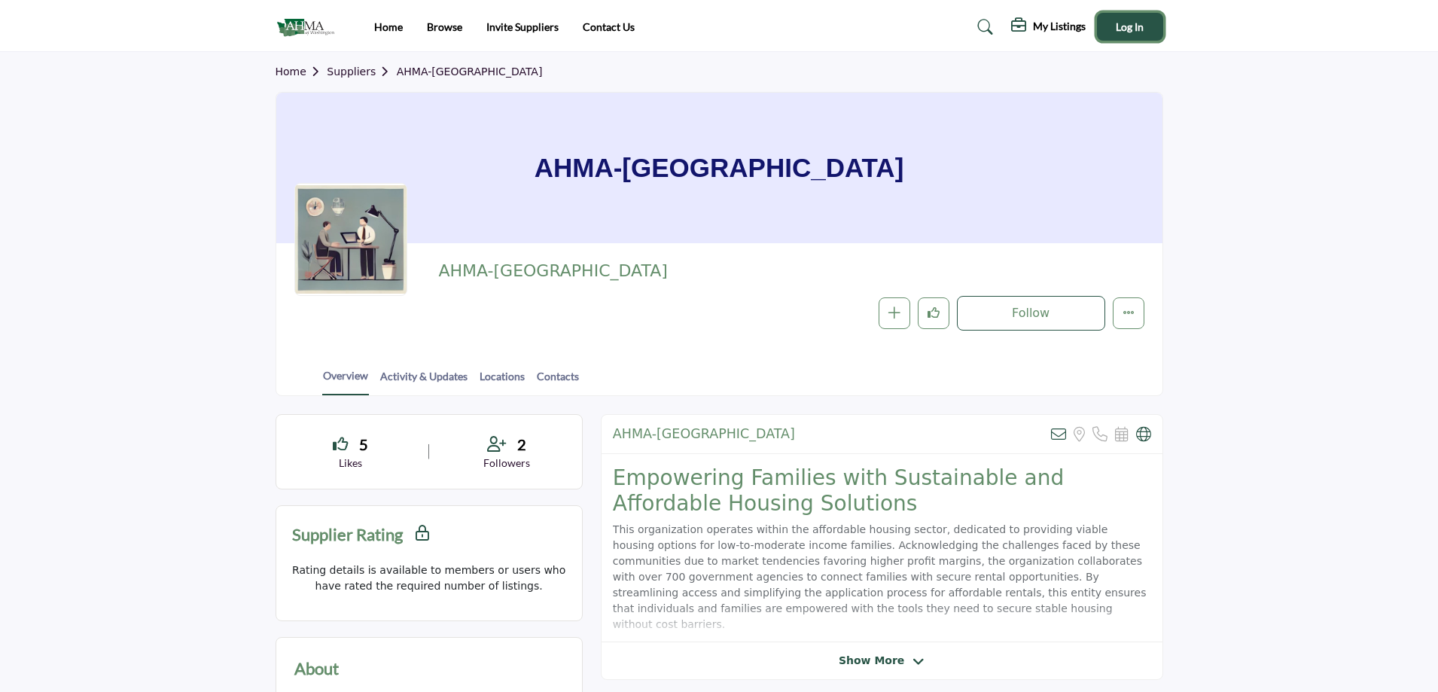
click at [1117, 24] on span "Log In" at bounding box center [1130, 26] width 28 height 13
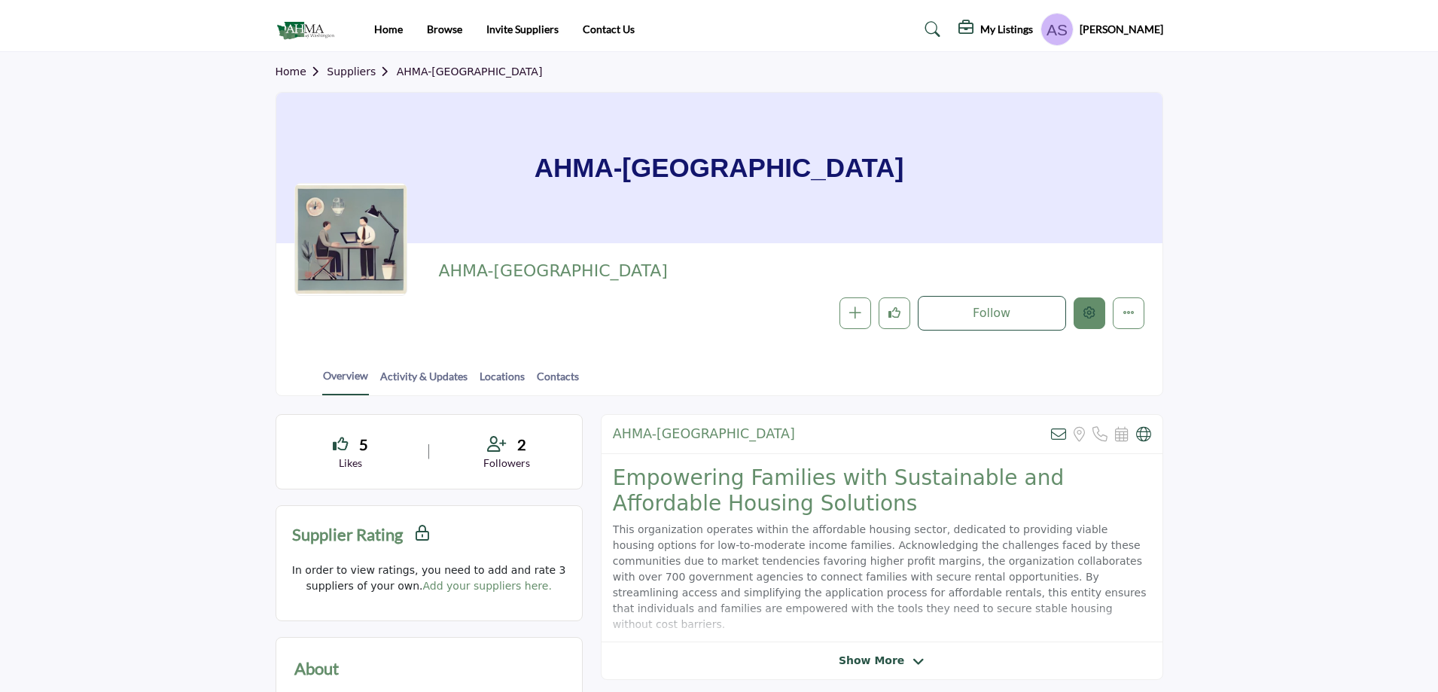
click at [1085, 310] on icon "Edit company" at bounding box center [1090, 312] width 12 height 12
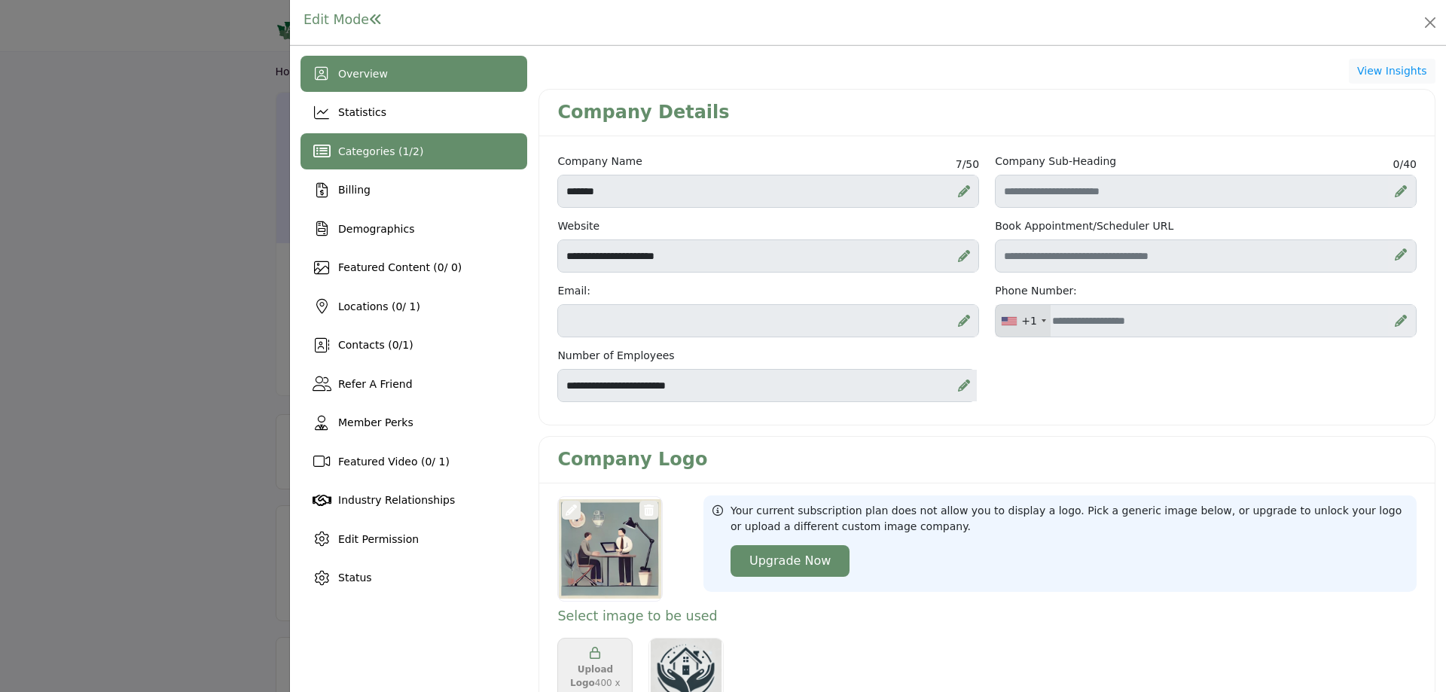
click at [415, 157] on span "Categories ( 1 / 2 )" at bounding box center [380, 151] width 85 height 12
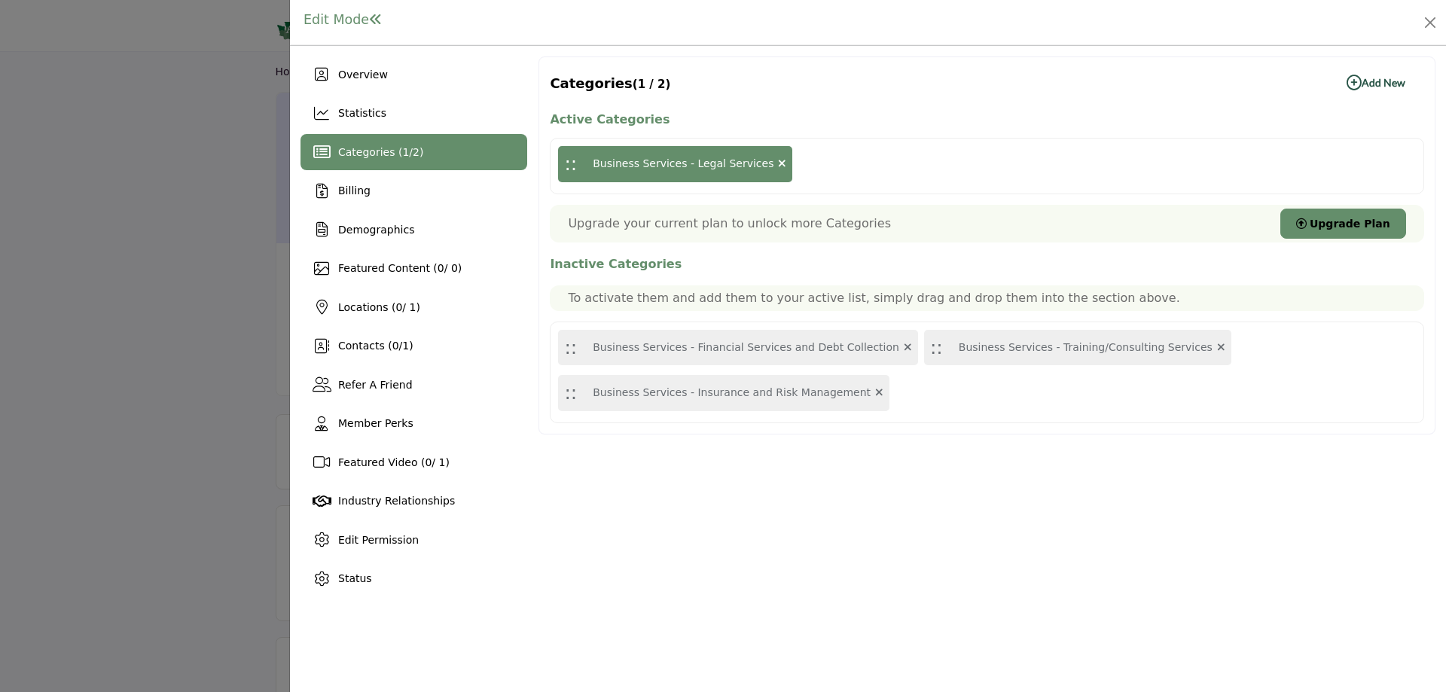
click at [1376, 78] on b "Add New Add New" at bounding box center [1375, 82] width 59 height 15
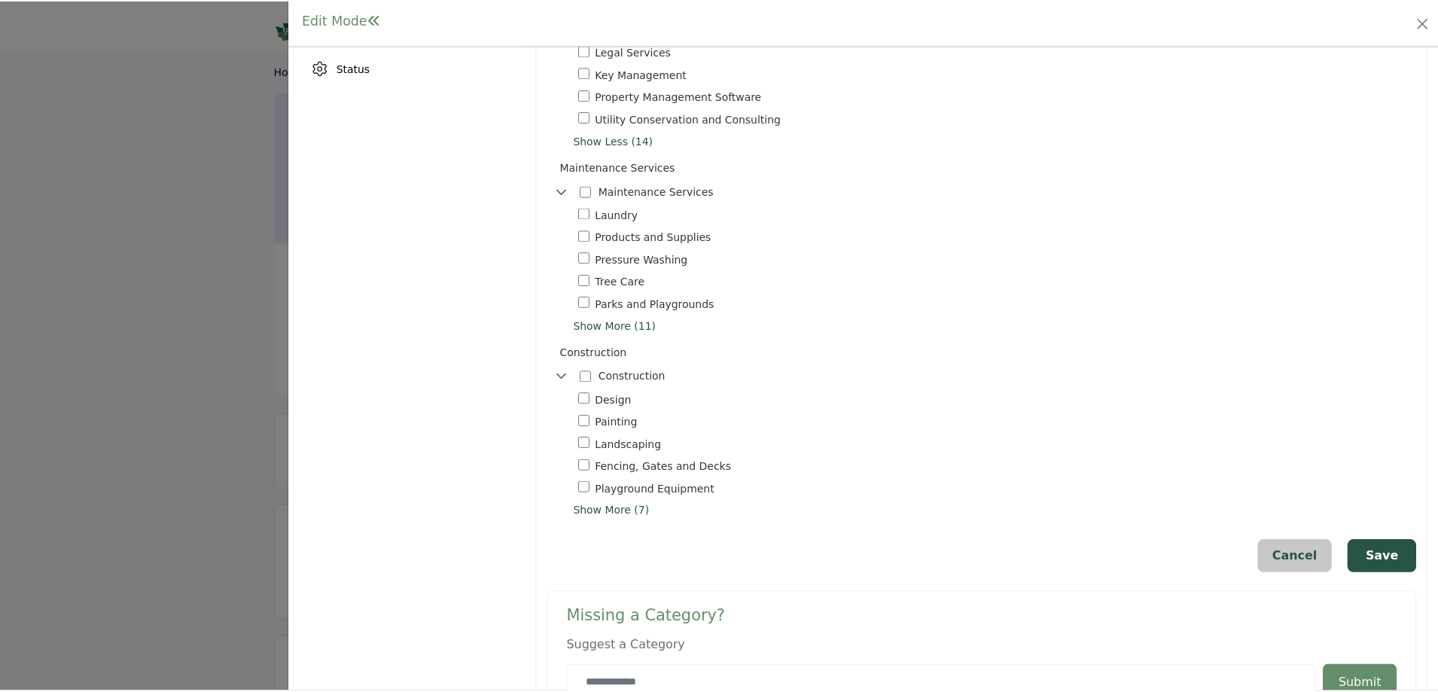
scroll to position [559, 0]
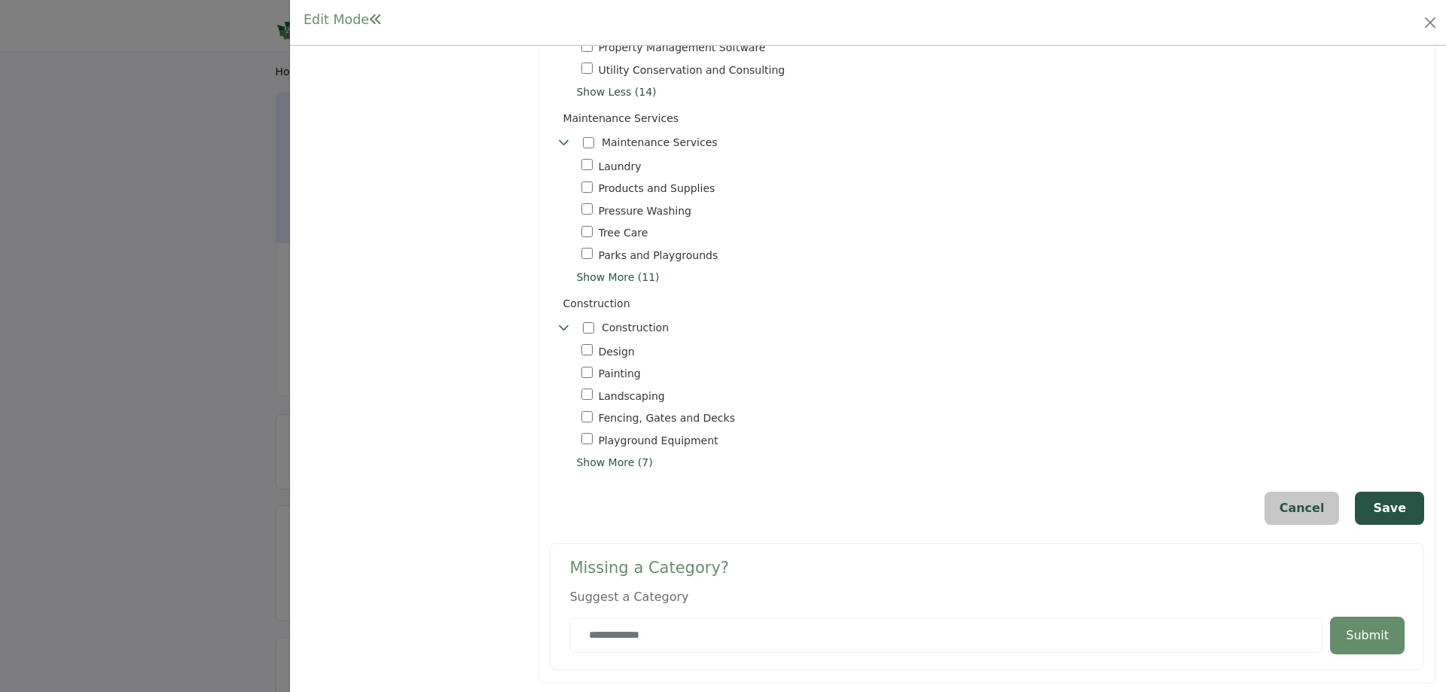
click at [157, 290] on div at bounding box center [723, 346] width 1446 height 692
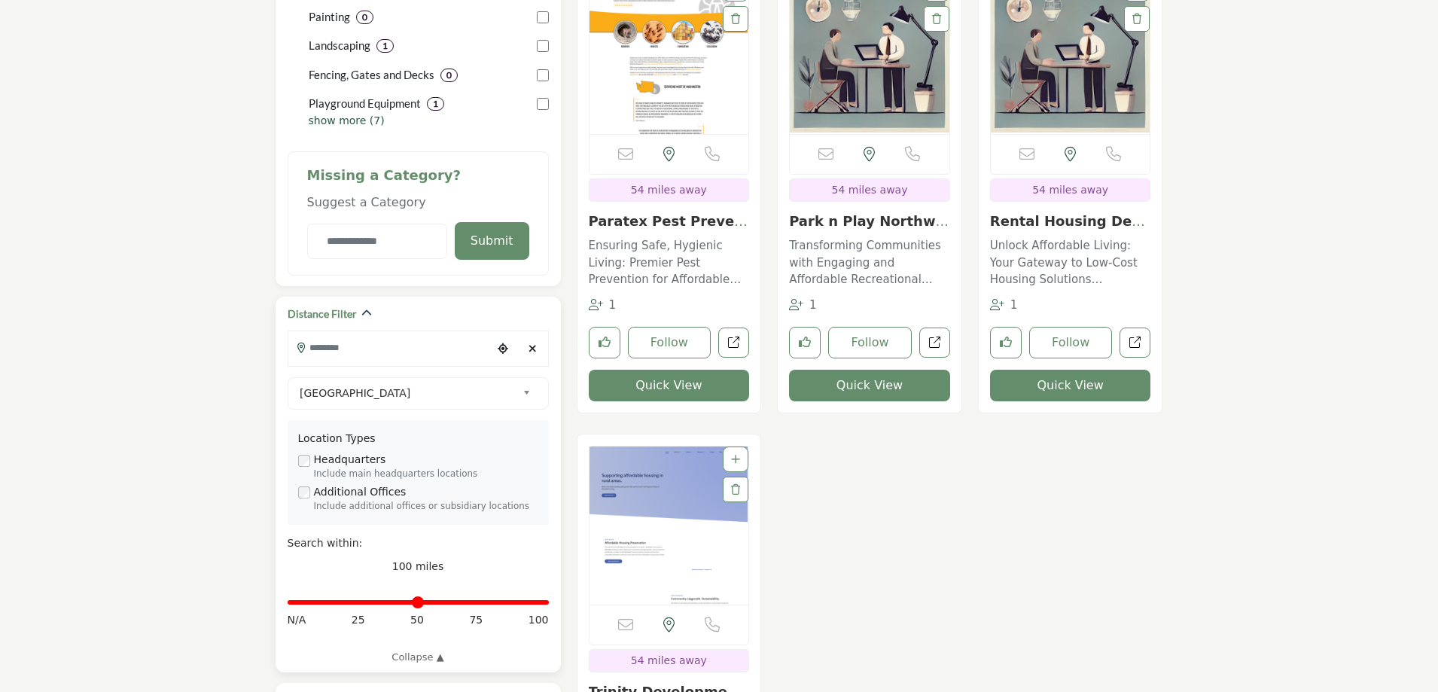
scroll to position [904, 0]
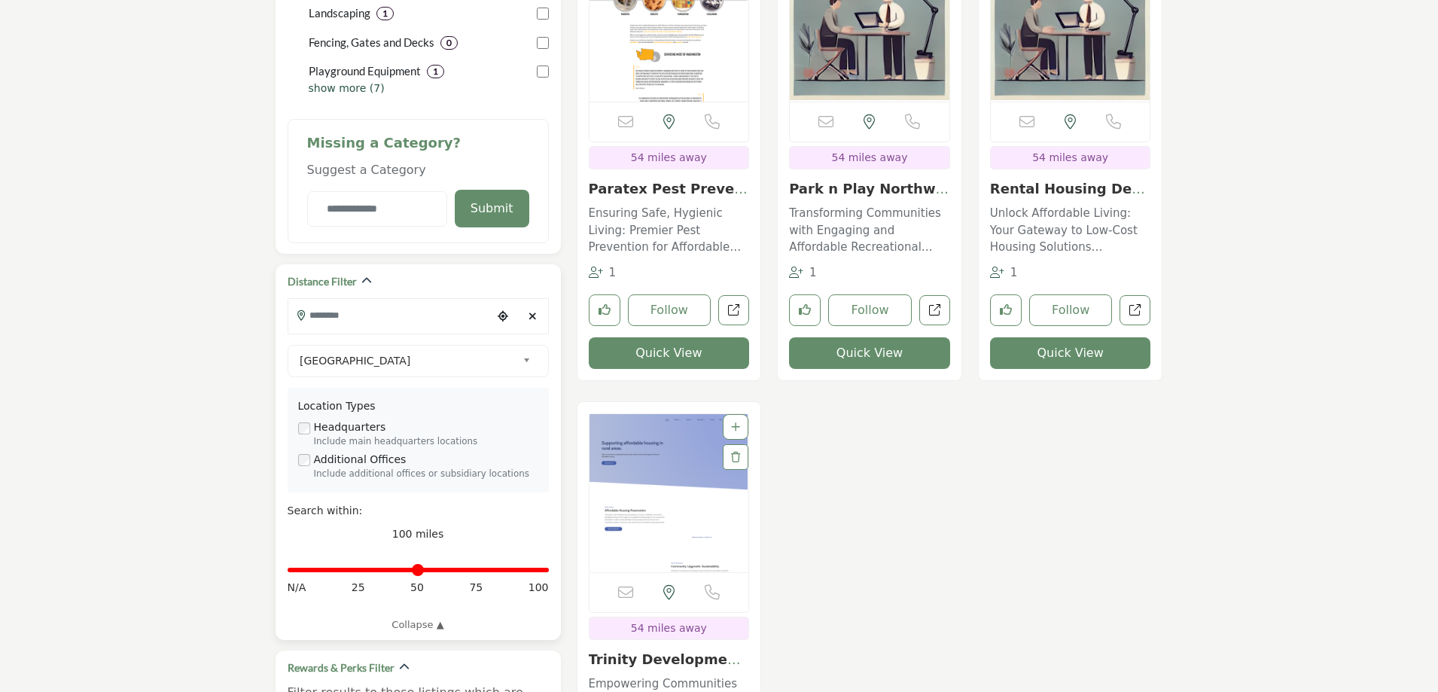
click at [530, 315] on icon "Clear search location" at bounding box center [533, 316] width 8 height 11
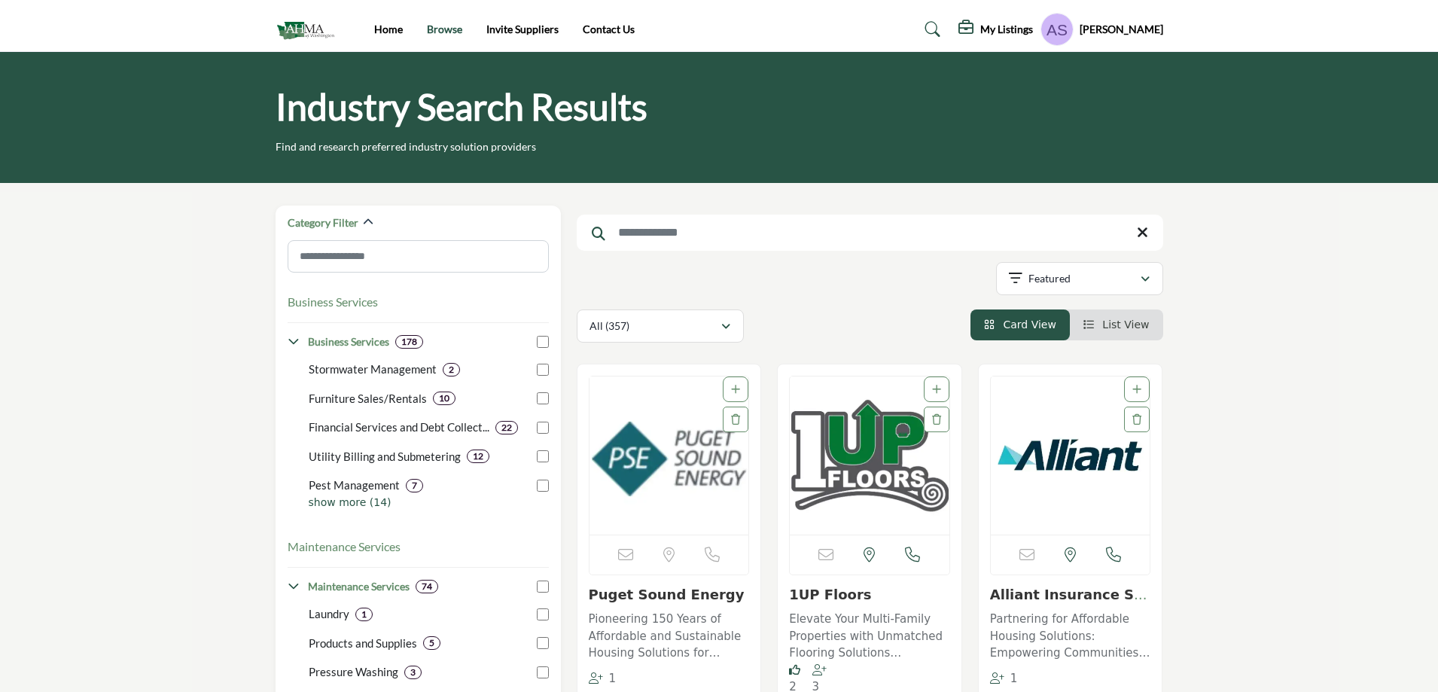
click at [441, 28] on link "Browse" at bounding box center [444, 29] width 35 height 13
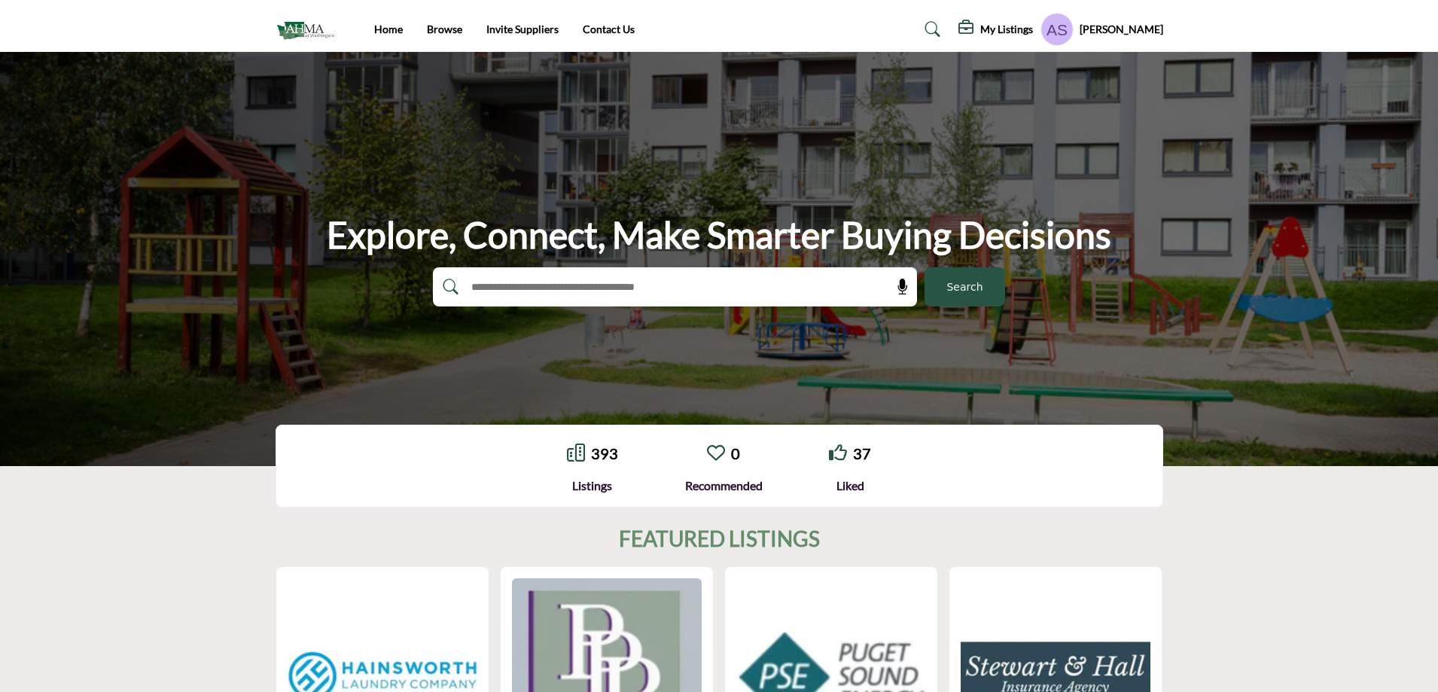
click at [968, 291] on span "Search" at bounding box center [965, 287] width 36 height 16
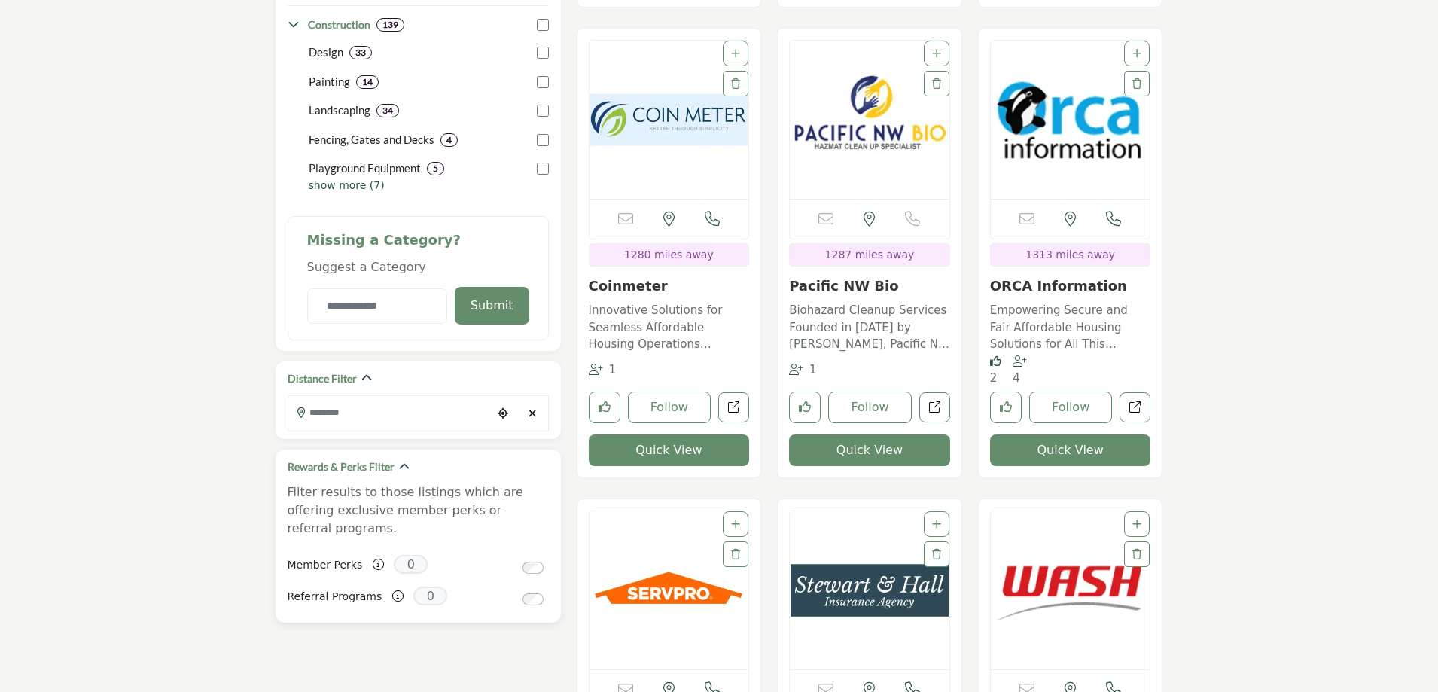
scroll to position [828, 0]
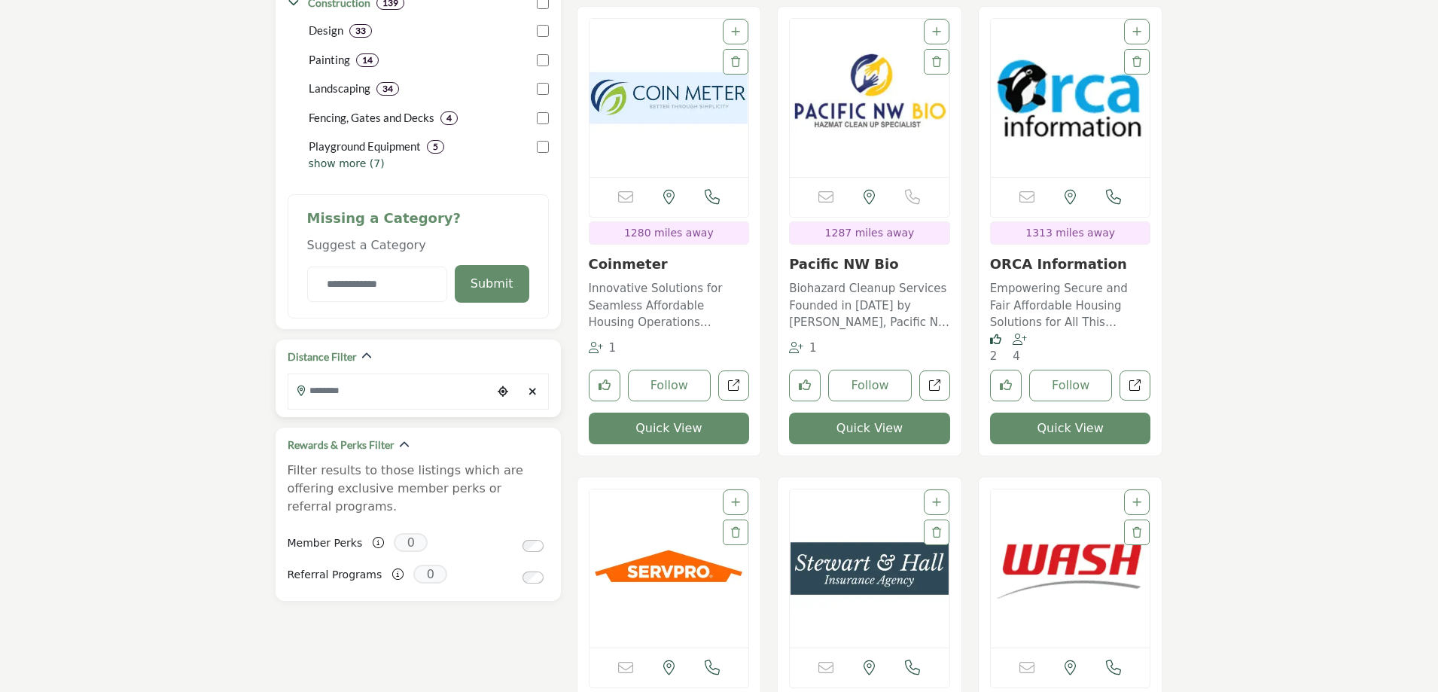
click at [534, 393] on icon "Clear search location" at bounding box center [533, 391] width 8 height 11
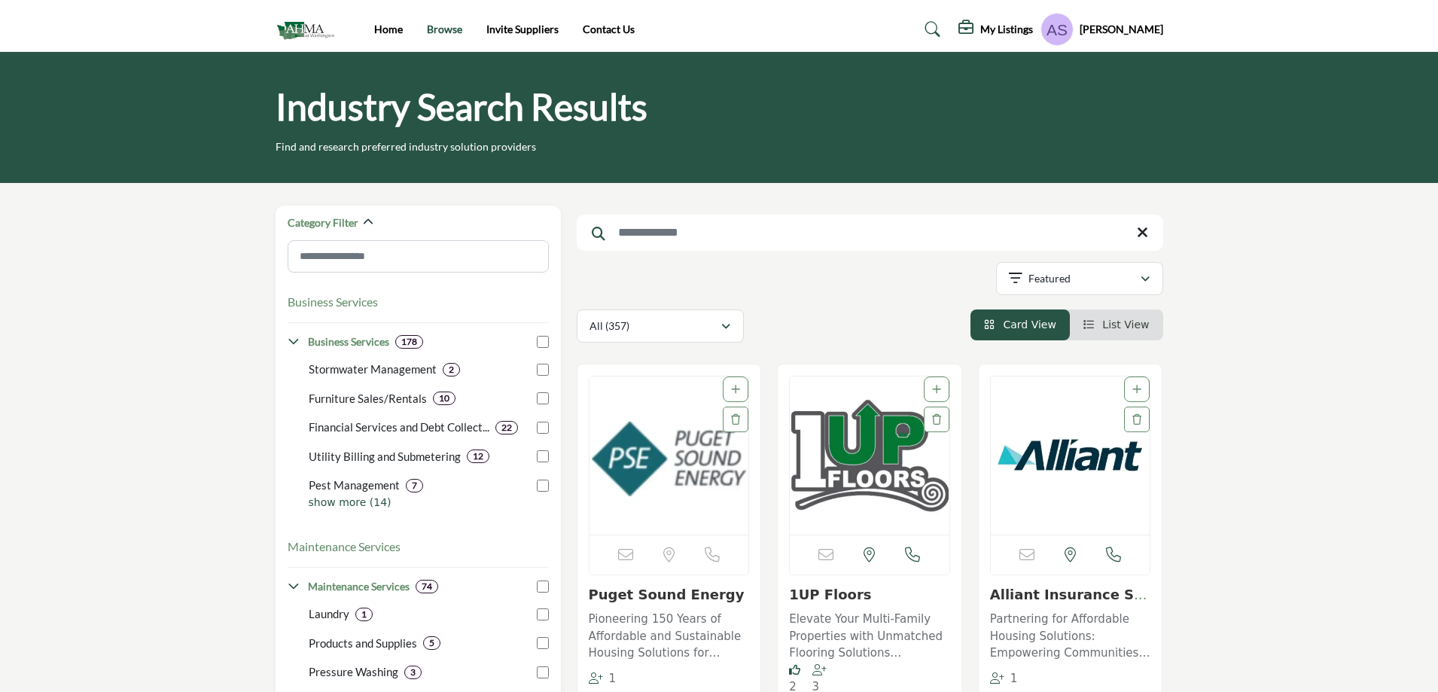
click at [444, 29] on link "Browse" at bounding box center [444, 29] width 35 height 13
